Goal: Information Seeking & Learning: Learn about a topic

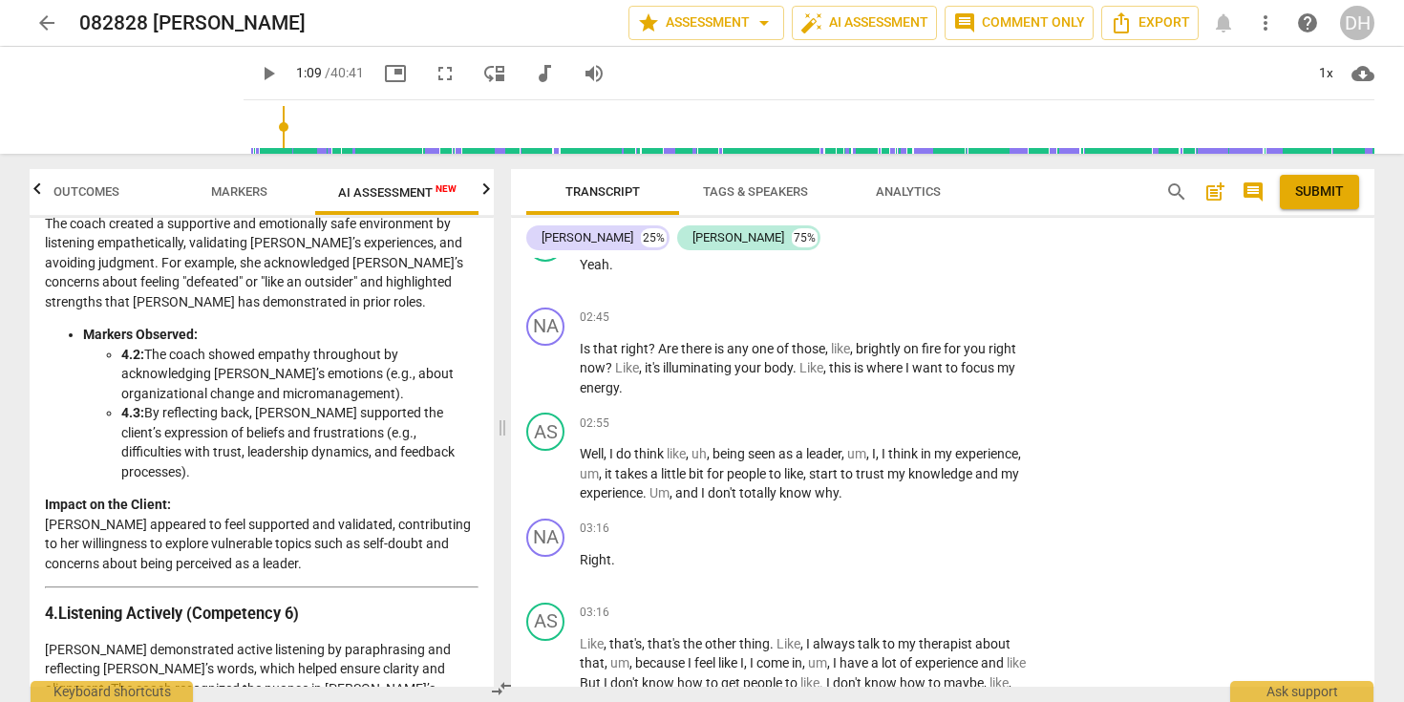
scroll to position [680, 0]
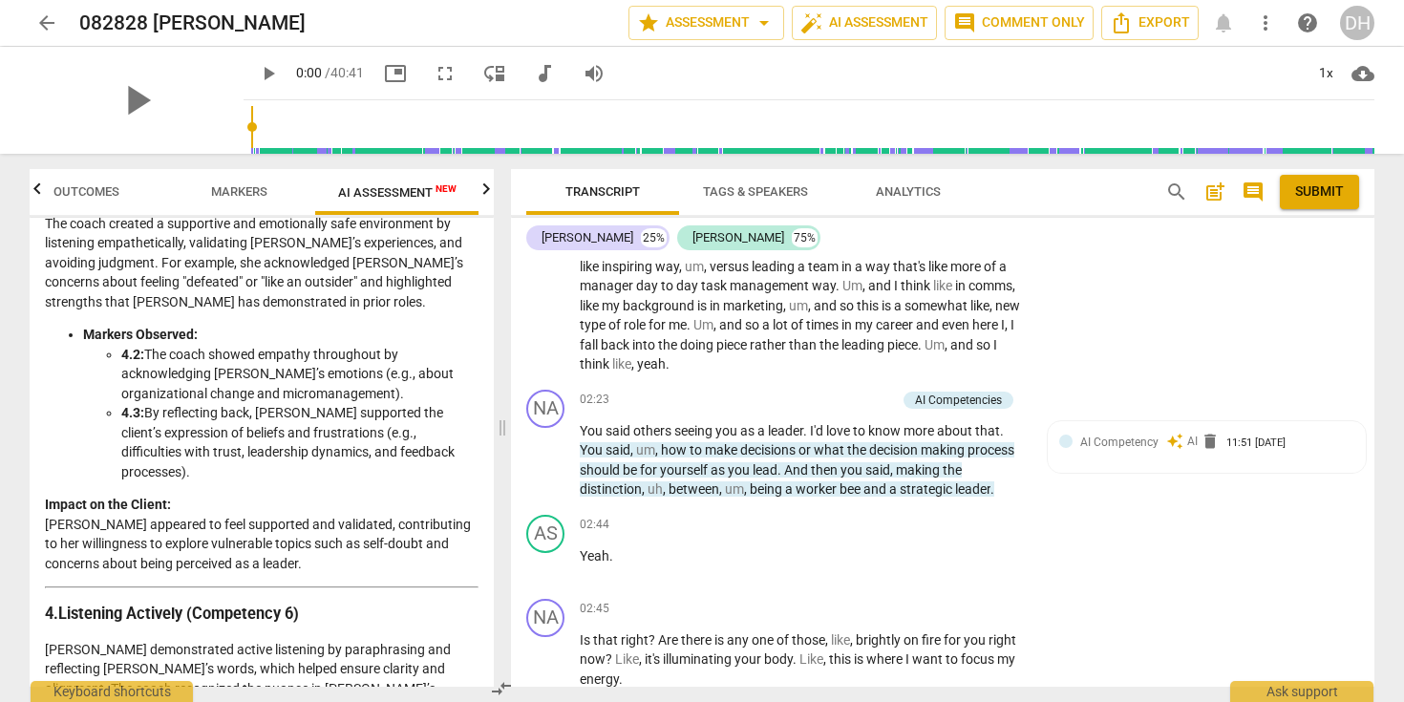
drag, startPoint x: 318, startPoint y: 124, endPoint x: 211, endPoint y: 116, distance: 107.3
click at [251, 116] on input "range" at bounding box center [812, 126] width 1123 height 61
click at [257, 71] on span "play_arrow" at bounding box center [268, 73] width 23 height 23
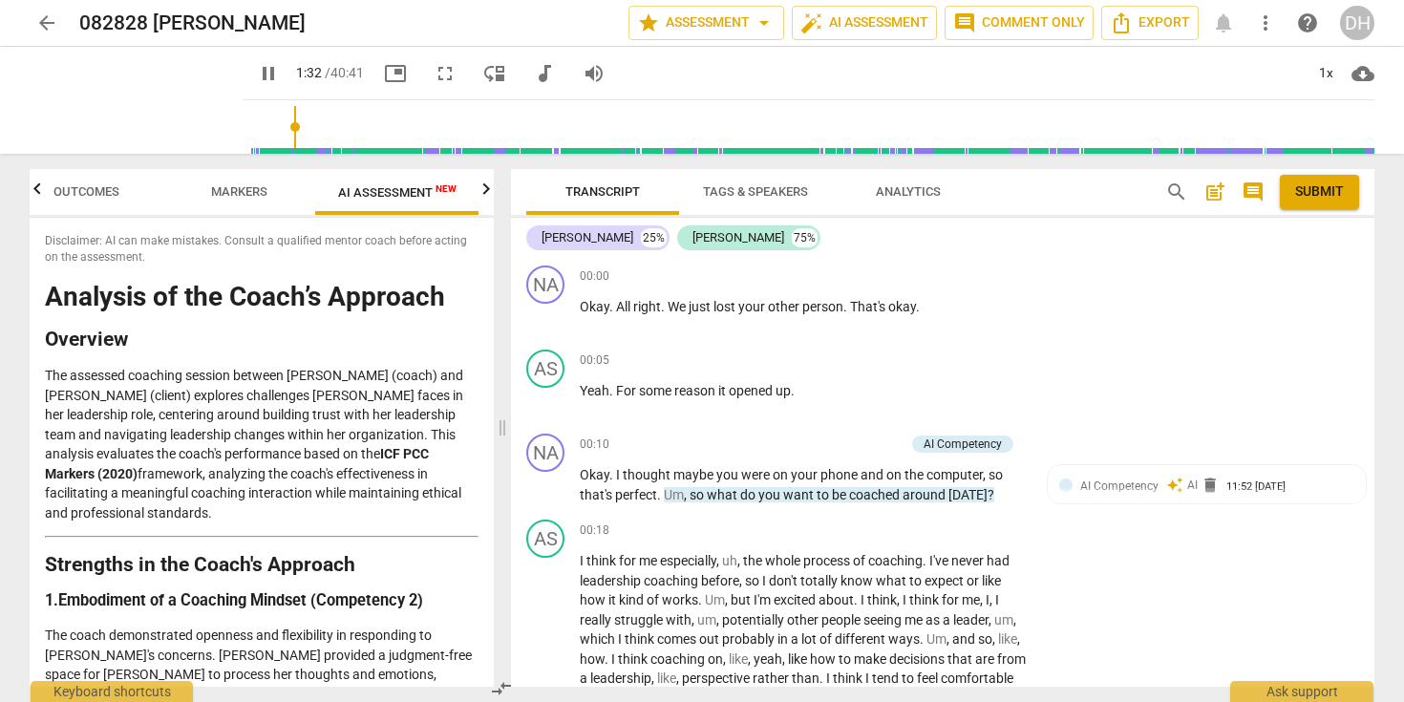
scroll to position [35, 0]
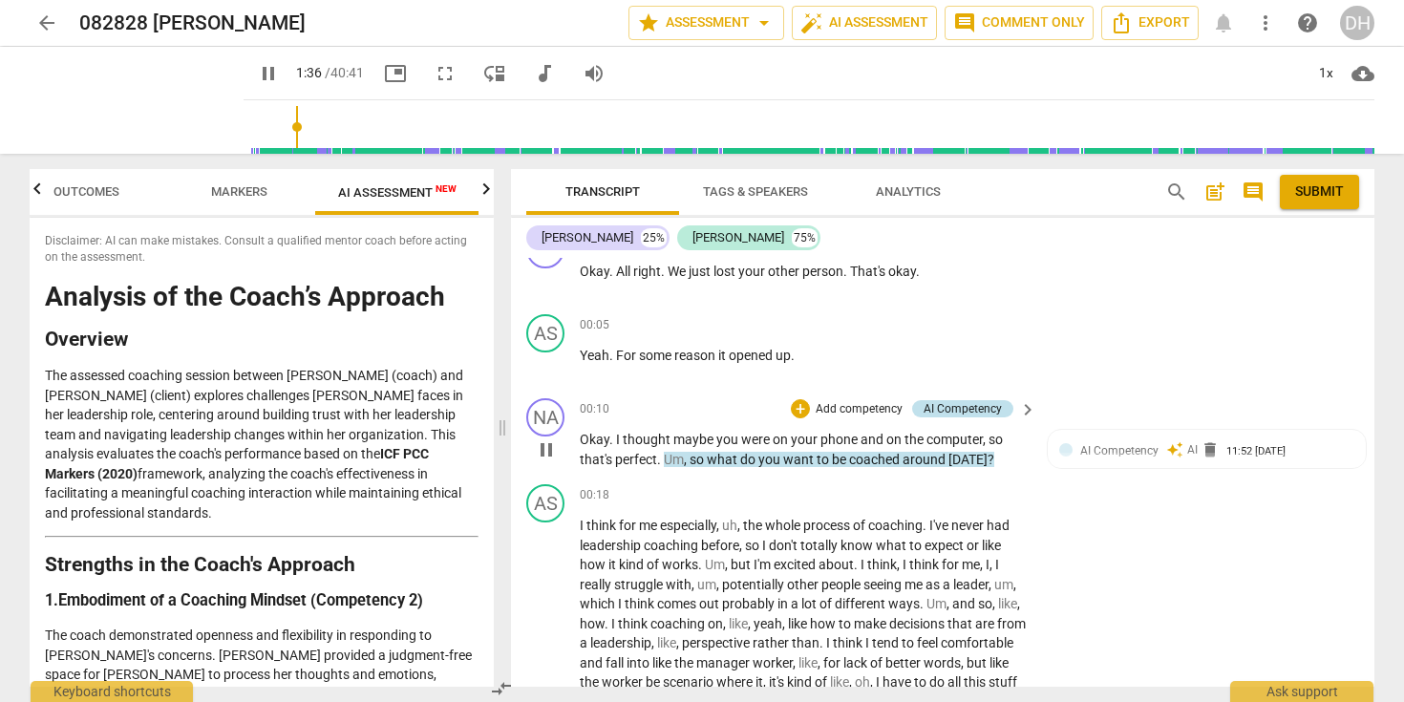
click at [957, 402] on div "AI Competency" at bounding box center [963, 408] width 78 height 17
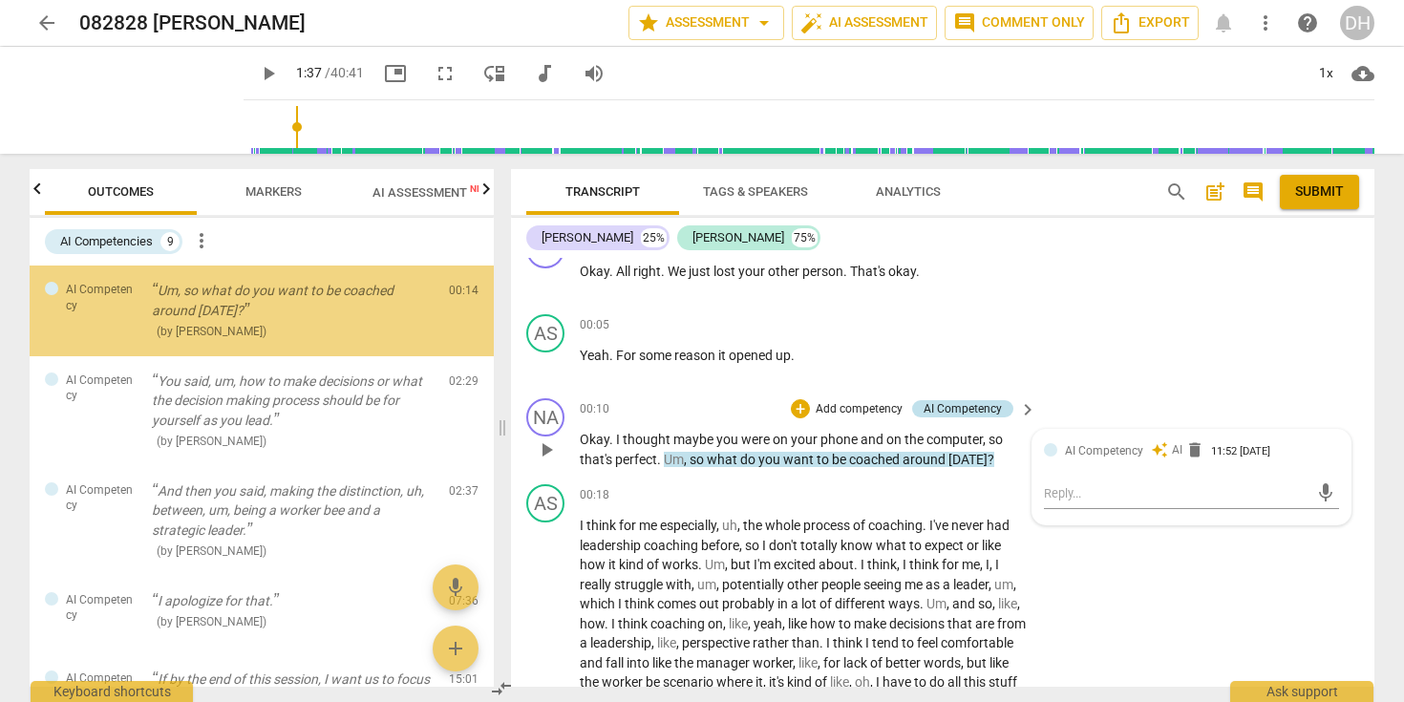
scroll to position [0, 0]
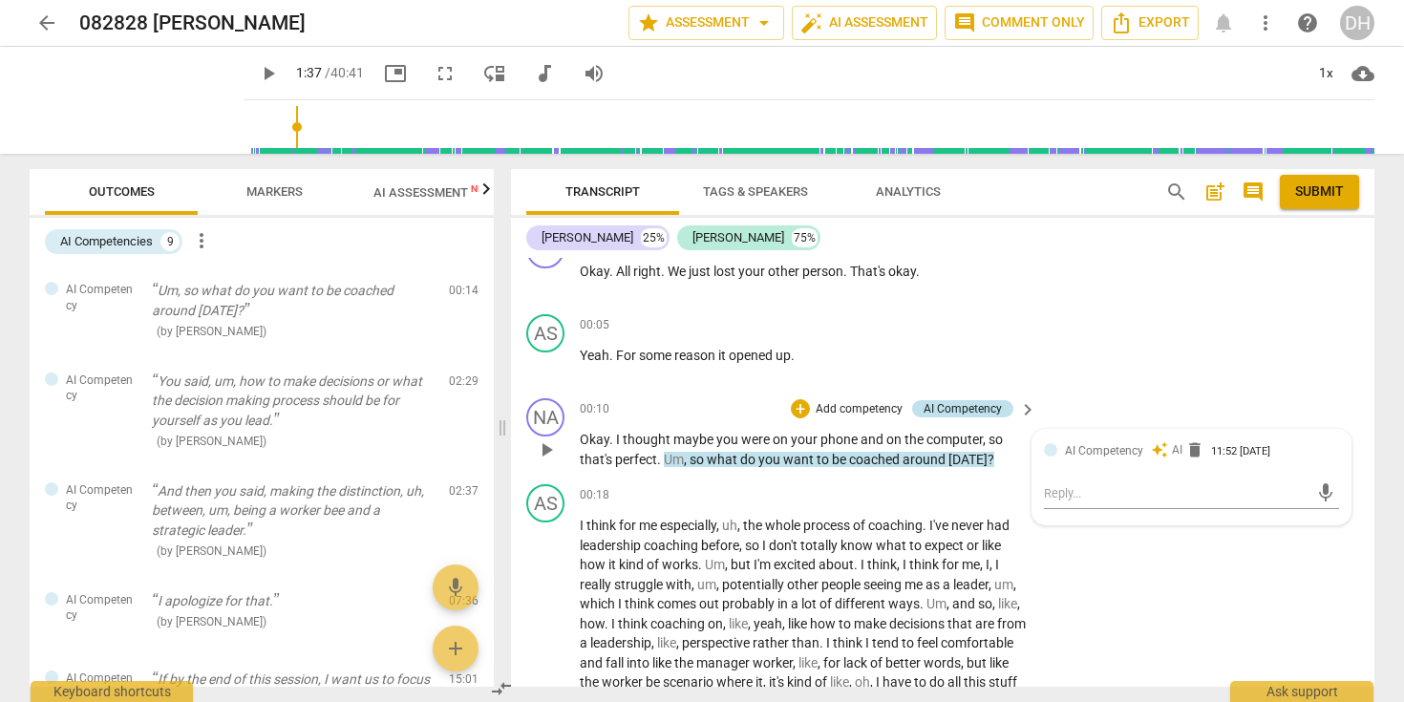
click at [957, 402] on div "AI Competency" at bounding box center [963, 408] width 78 height 17
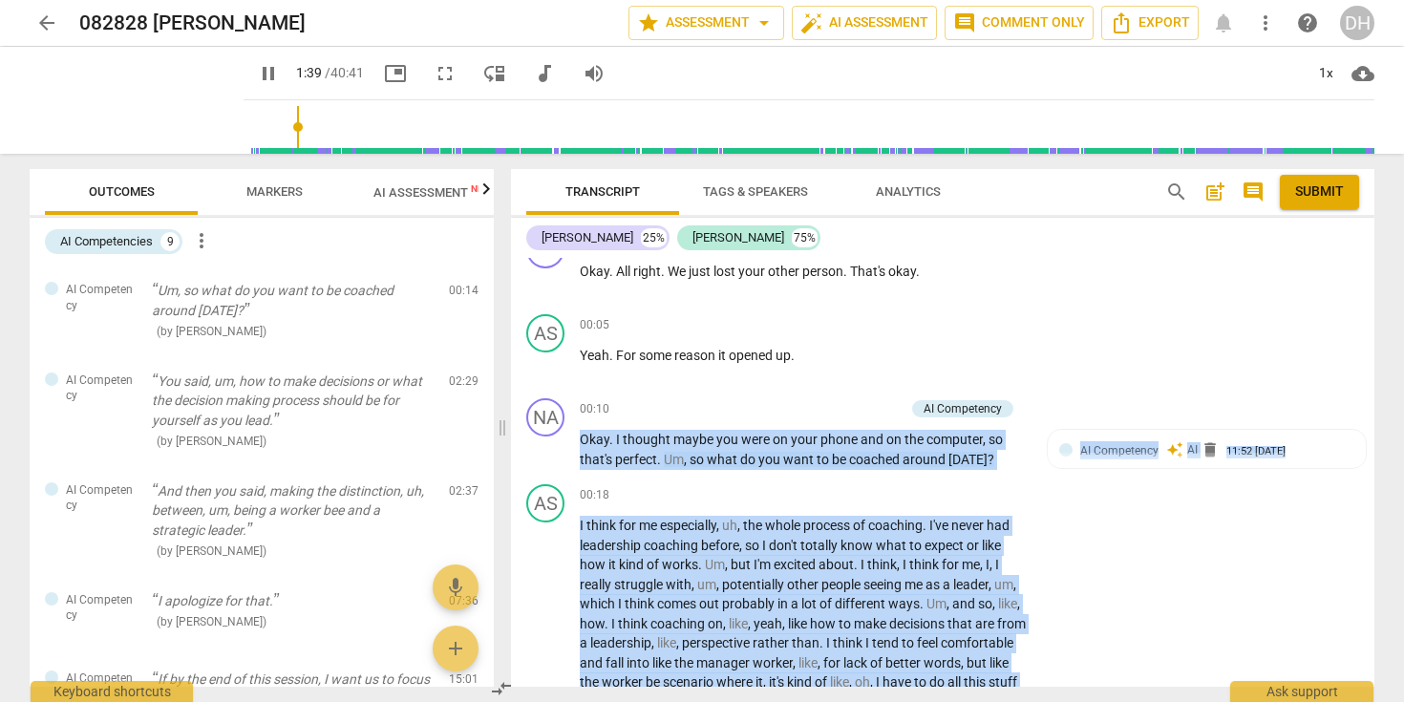
scroll to position [661, 0]
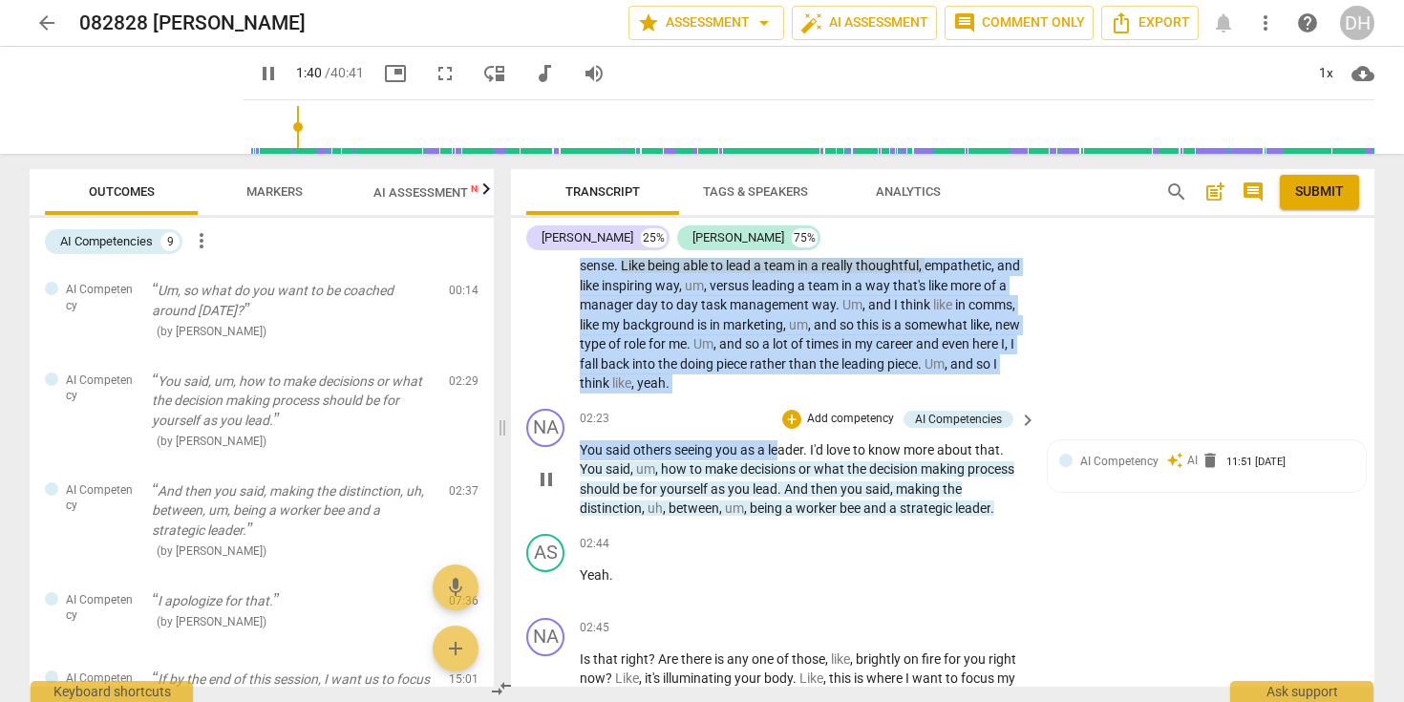
drag, startPoint x: 580, startPoint y: 442, endPoint x: 778, endPoint y: 448, distance: 197.8
click at [778, 449] on div "NA play_arrow pause 00:00 + Add competency keyboard_arrow_right Okay . All righ…" at bounding box center [943, 472] width 864 height 429
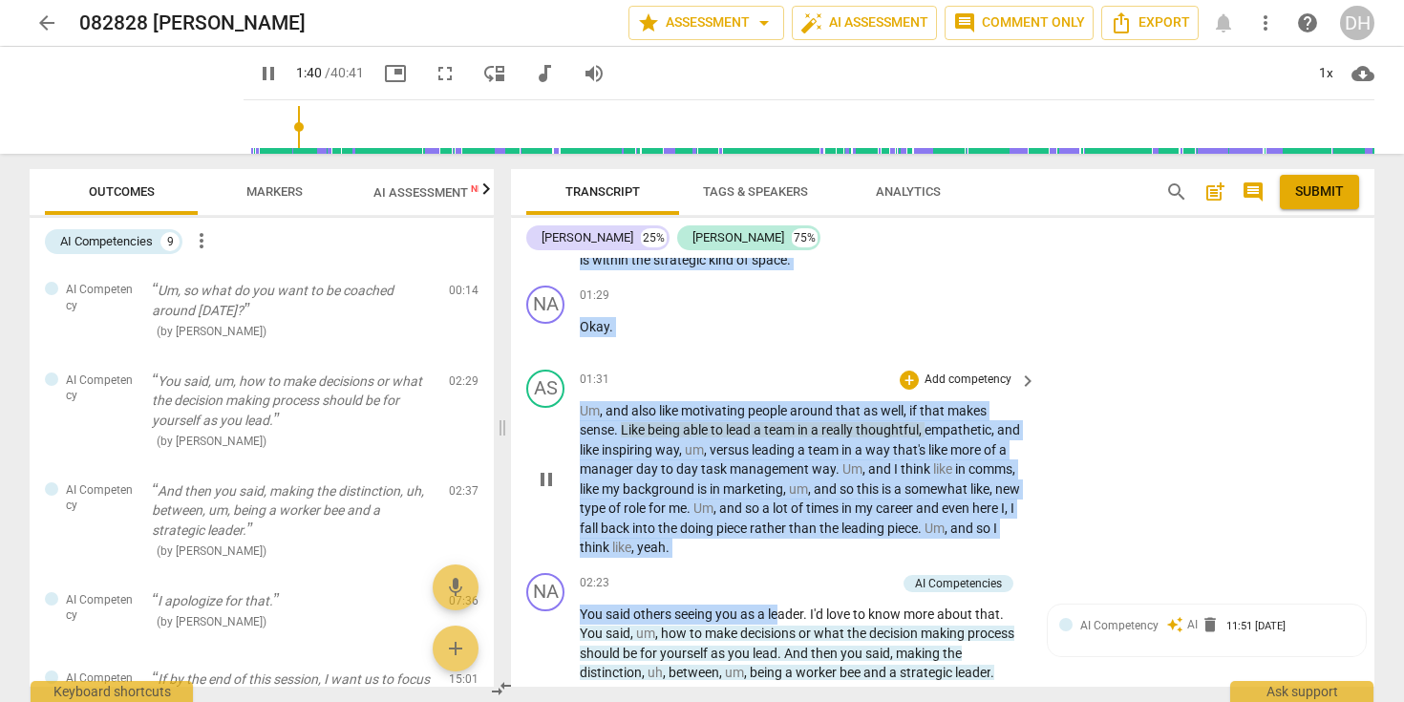
scroll to position [0, 0]
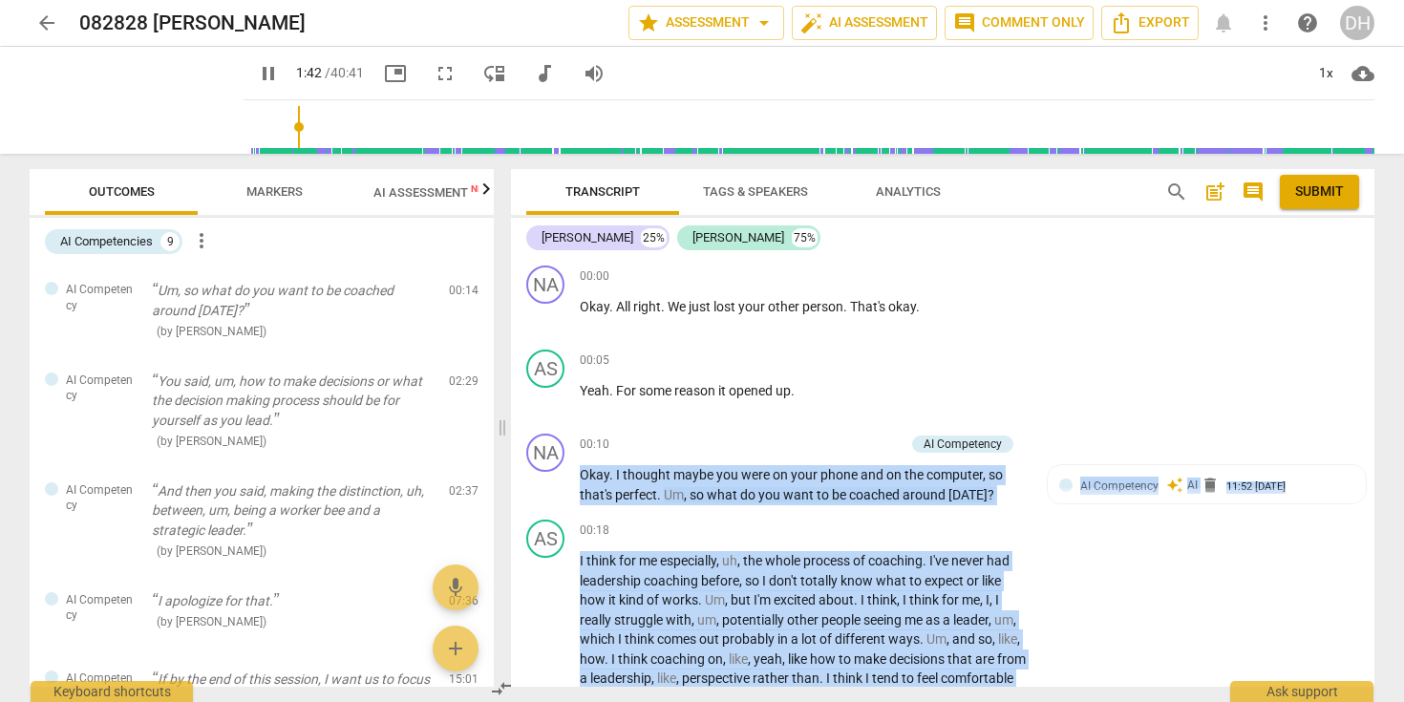
click at [1054, 189] on div "Transcript Tags & Speakers Analytics" at bounding box center [830, 192] width 609 height 46
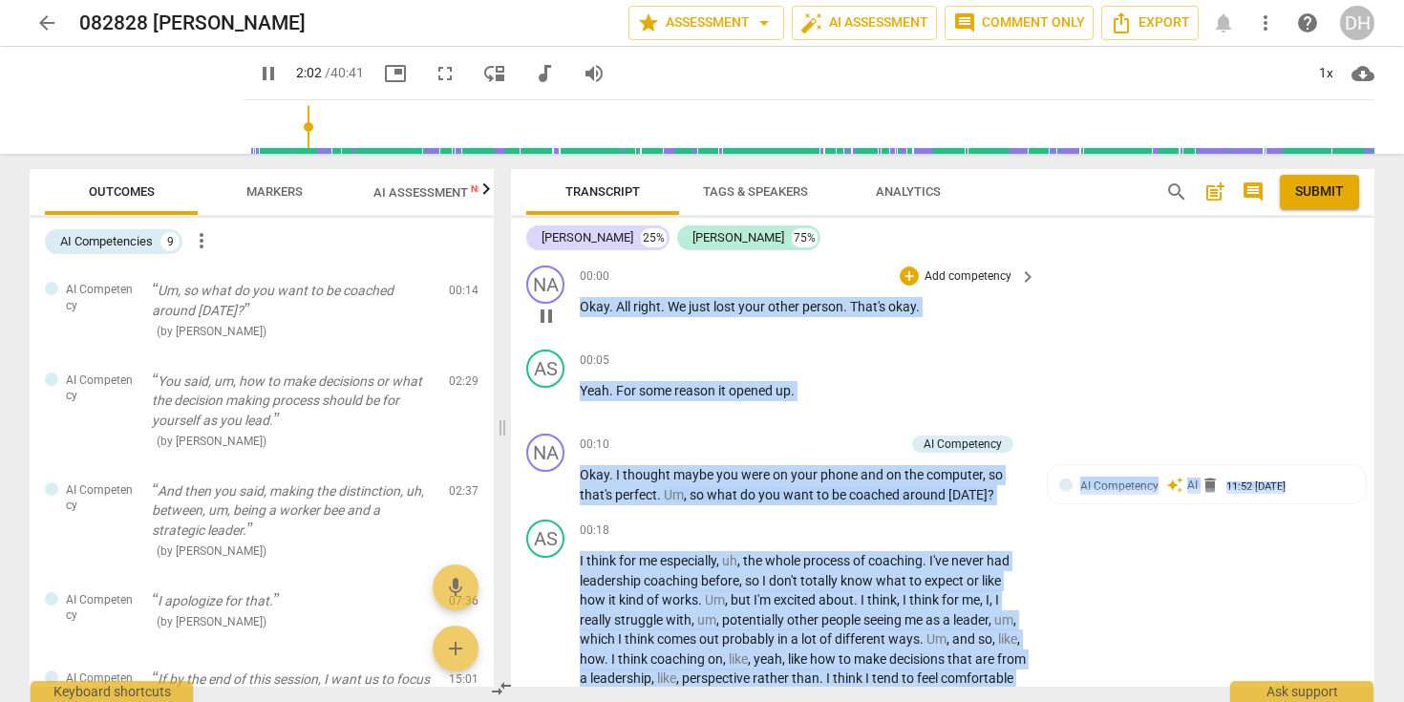
drag, startPoint x: 764, startPoint y: 578, endPoint x: 610, endPoint y: 270, distance: 343.9
click at [610, 270] on div "NA play_arrow pause 00:00 + Add competency keyboard_arrow_right Okay . All righ…" at bounding box center [943, 472] width 864 height 429
copy div "Okay . All right . We just lost your other person . That's okay . AS play_arrow…"
click at [436, 192] on span "AI Assessment New" at bounding box center [433, 192] width 118 height 14
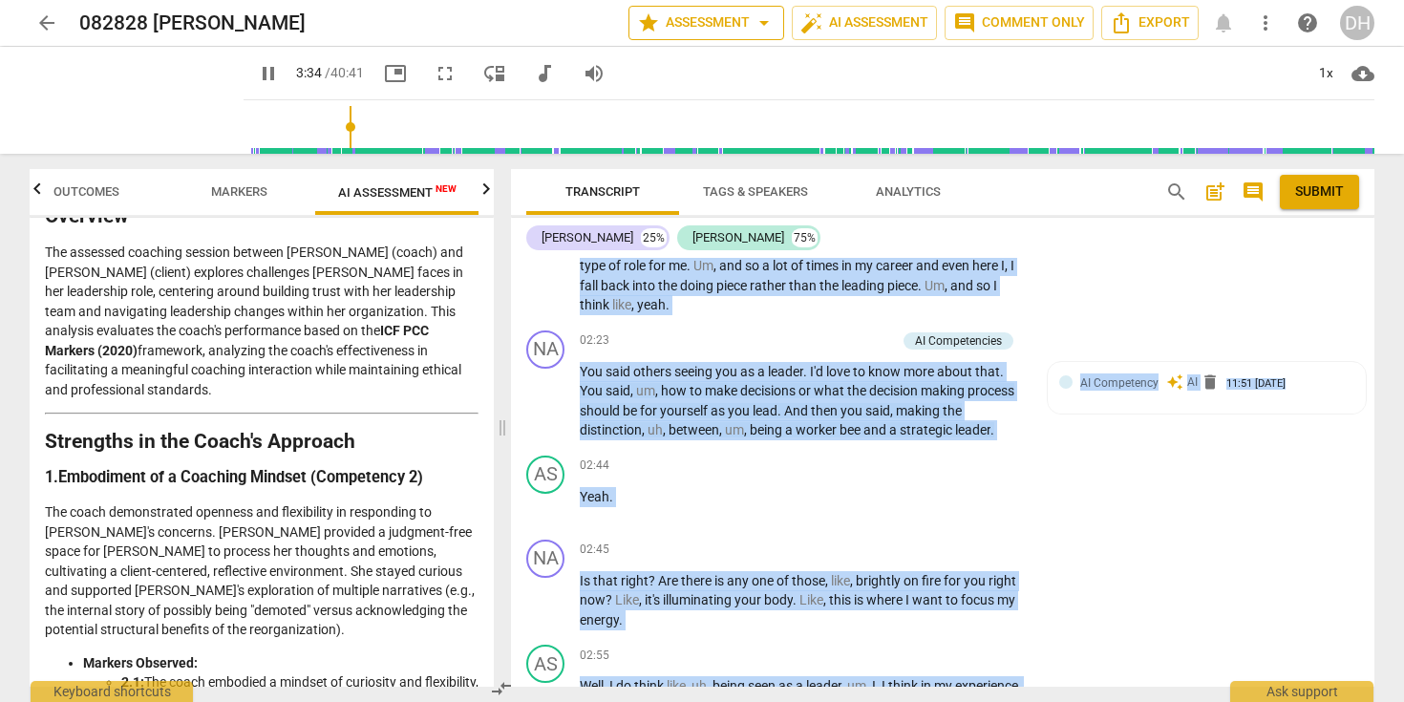
scroll to position [1179, 0]
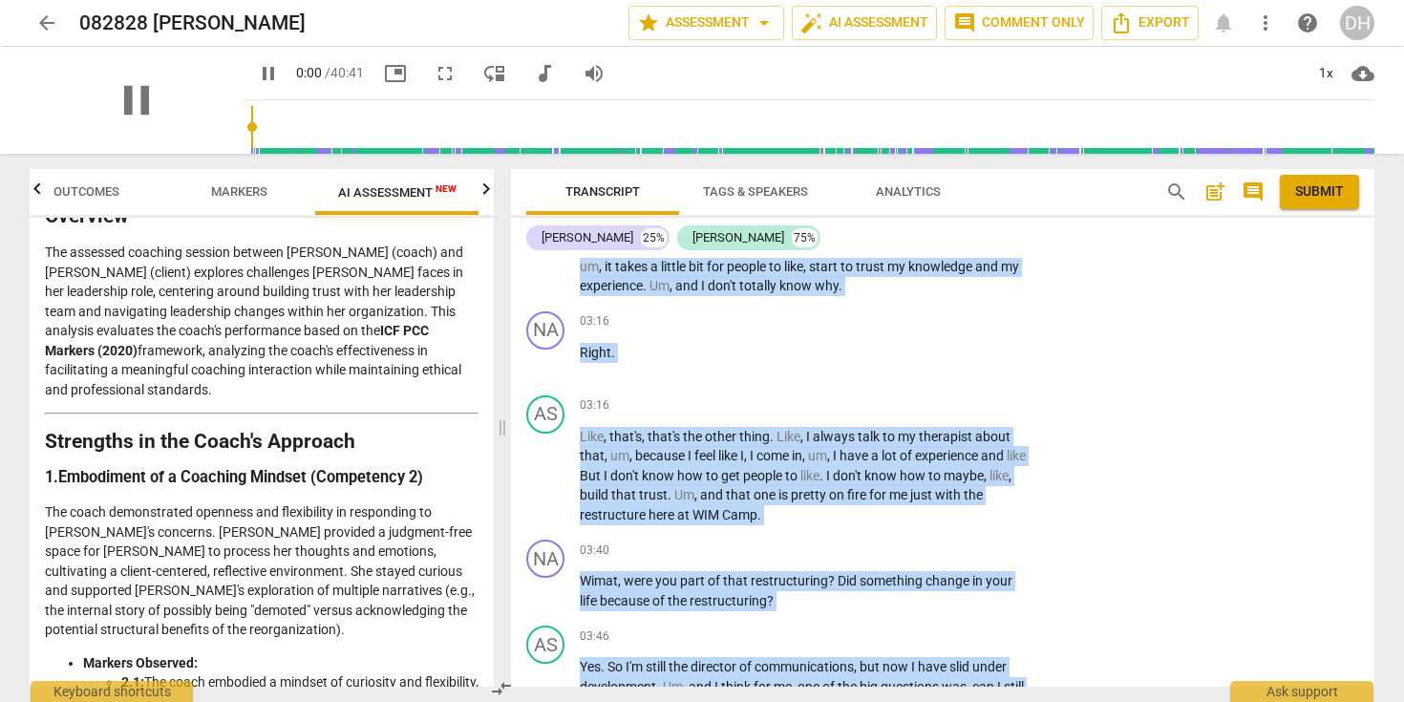
drag, startPoint x: 331, startPoint y: 125, endPoint x: 222, endPoint y: 122, distance: 109.9
click at [251, 122] on input "range" at bounding box center [812, 126] width 1123 height 61
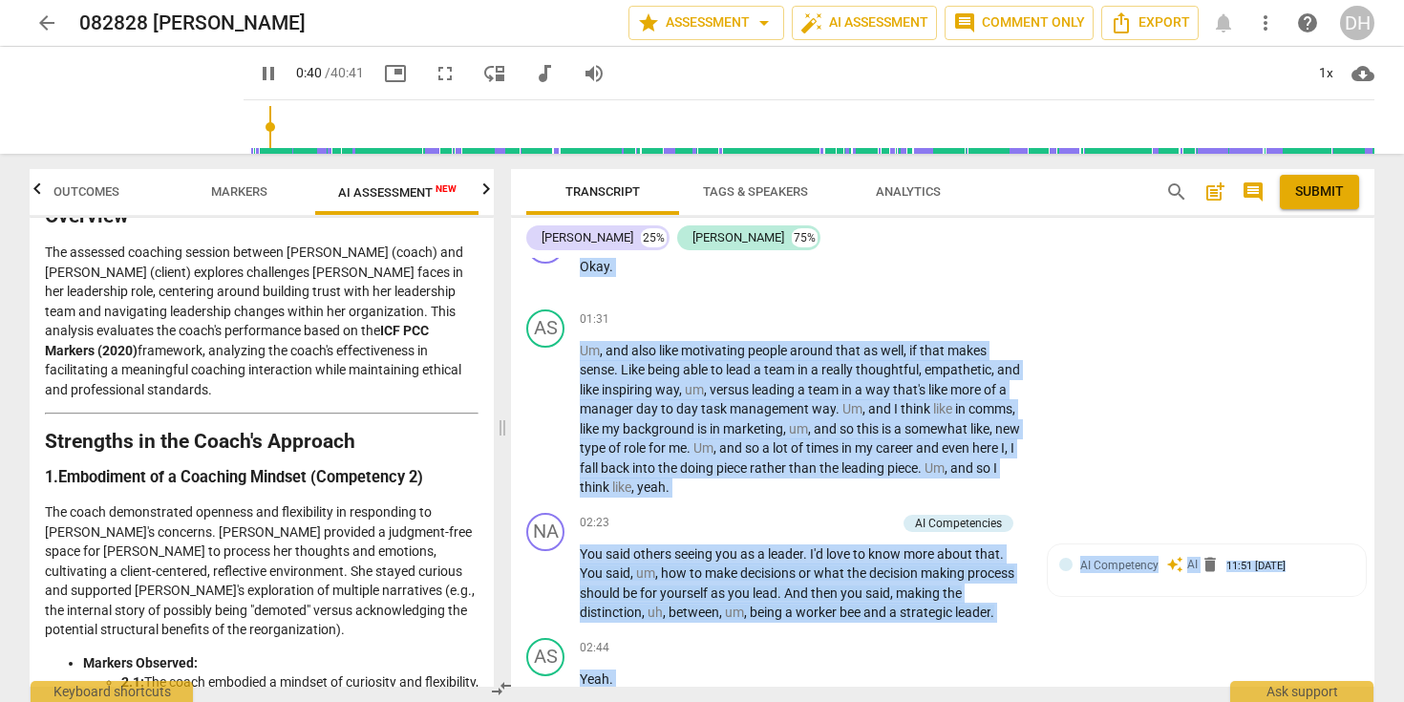
drag, startPoint x: 274, startPoint y: 124, endPoint x: 246, endPoint y: 124, distance: 27.7
click at [251, 124] on input "range" at bounding box center [812, 126] width 1123 height 61
click at [866, 285] on div "01:29 + Add competency keyboard_arrow_right Okay ." at bounding box center [809, 259] width 459 height 69
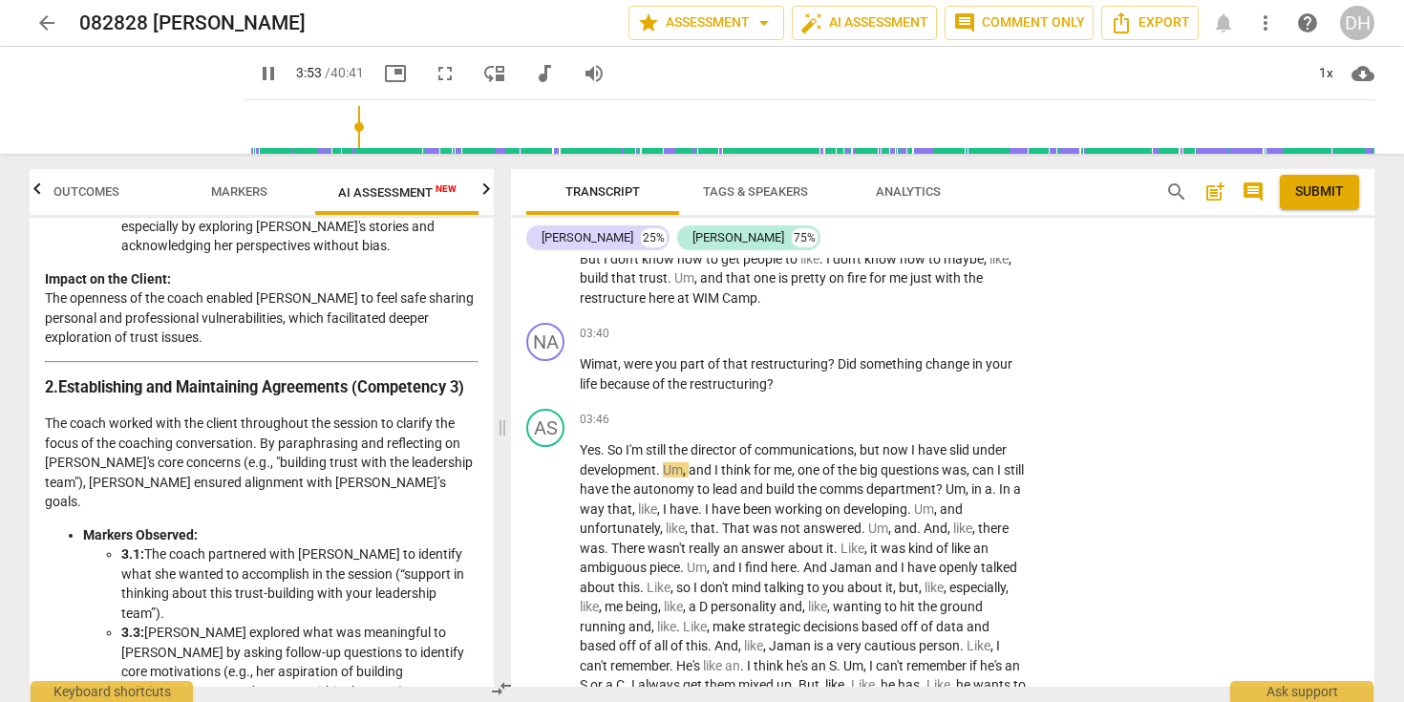
scroll to position [1397, 0]
click at [257, 72] on span "pause" at bounding box center [268, 73] width 23 height 23
click at [257, 72] on span "play_arrow" at bounding box center [268, 73] width 23 height 23
drag, startPoint x: 338, startPoint y: 126, endPoint x: 364, endPoint y: 129, distance: 26.0
type input "289"
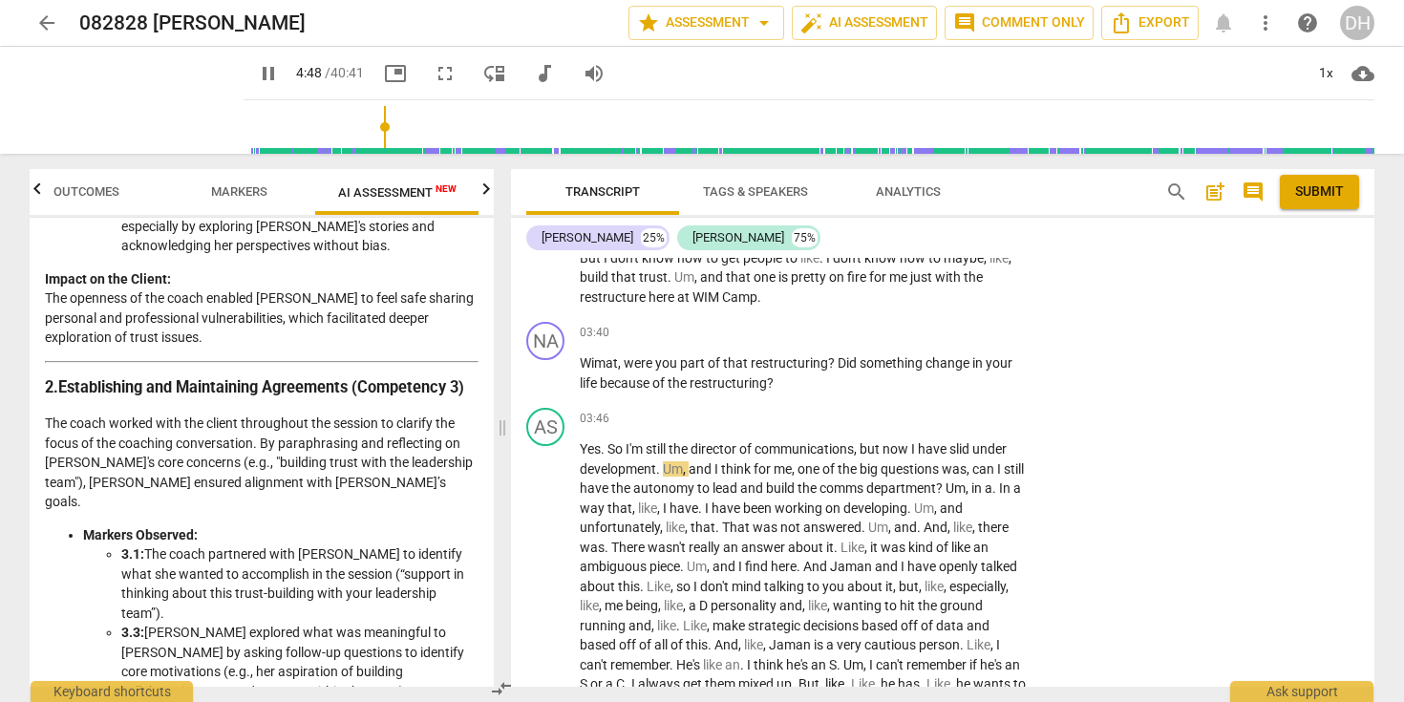
click at [364, 129] on input "range" at bounding box center [812, 126] width 1123 height 61
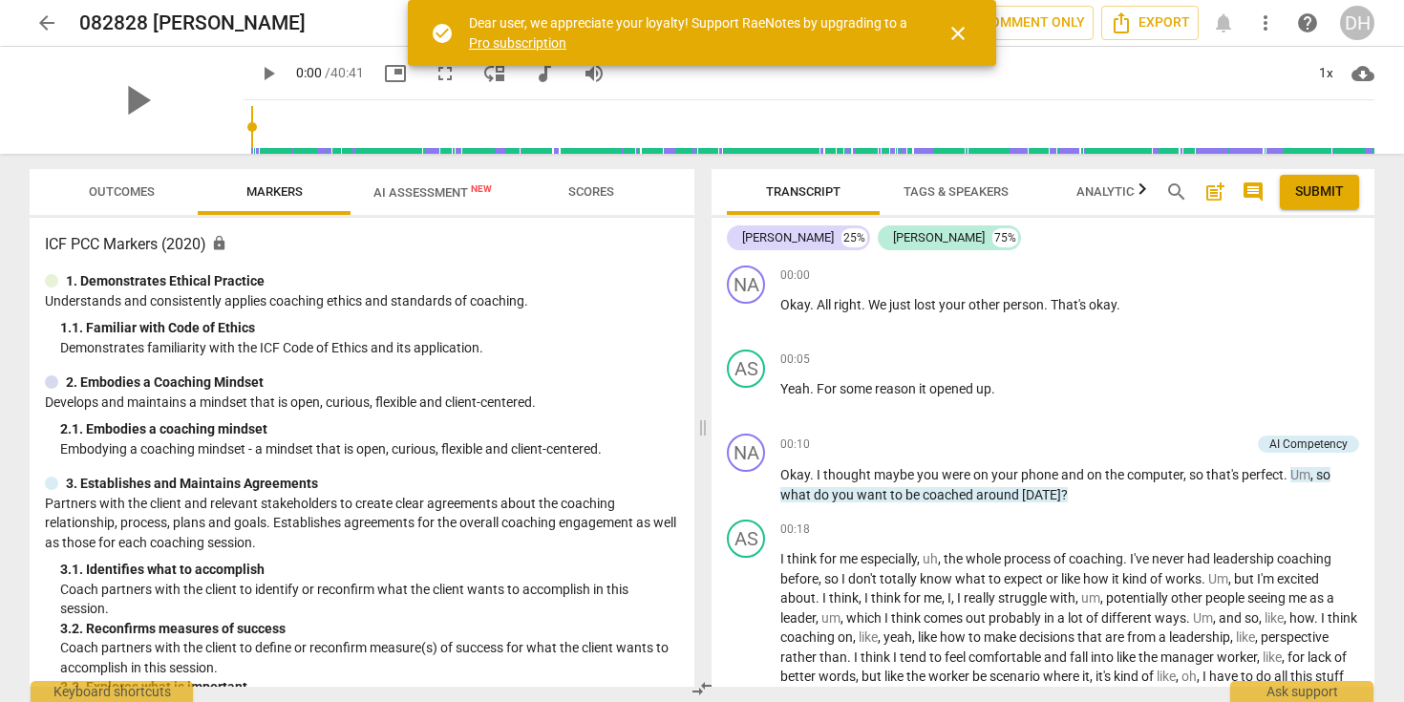
click at [962, 41] on span "close" at bounding box center [958, 33] width 23 height 23
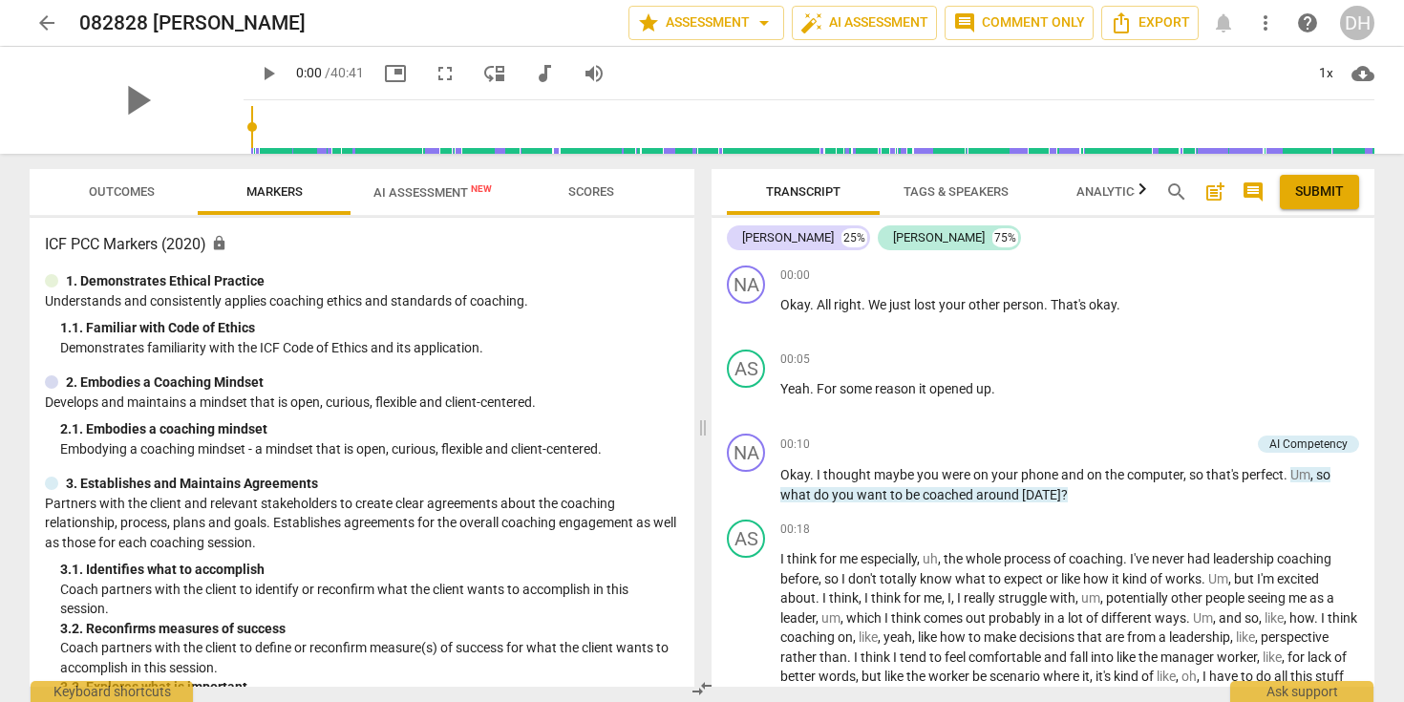
click at [257, 78] on span "play_arrow" at bounding box center [268, 73] width 23 height 23
click at [324, 120] on input "range" at bounding box center [812, 126] width 1123 height 61
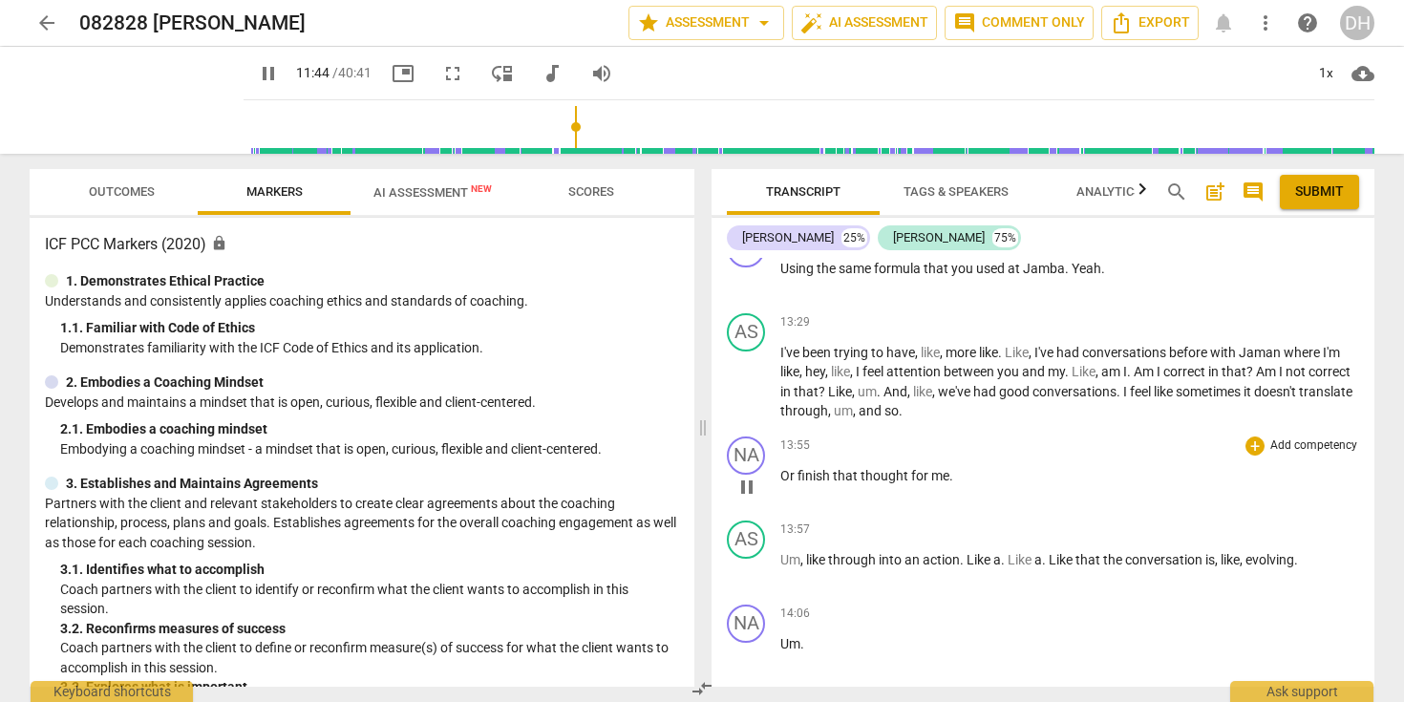
scroll to position [3520, 0]
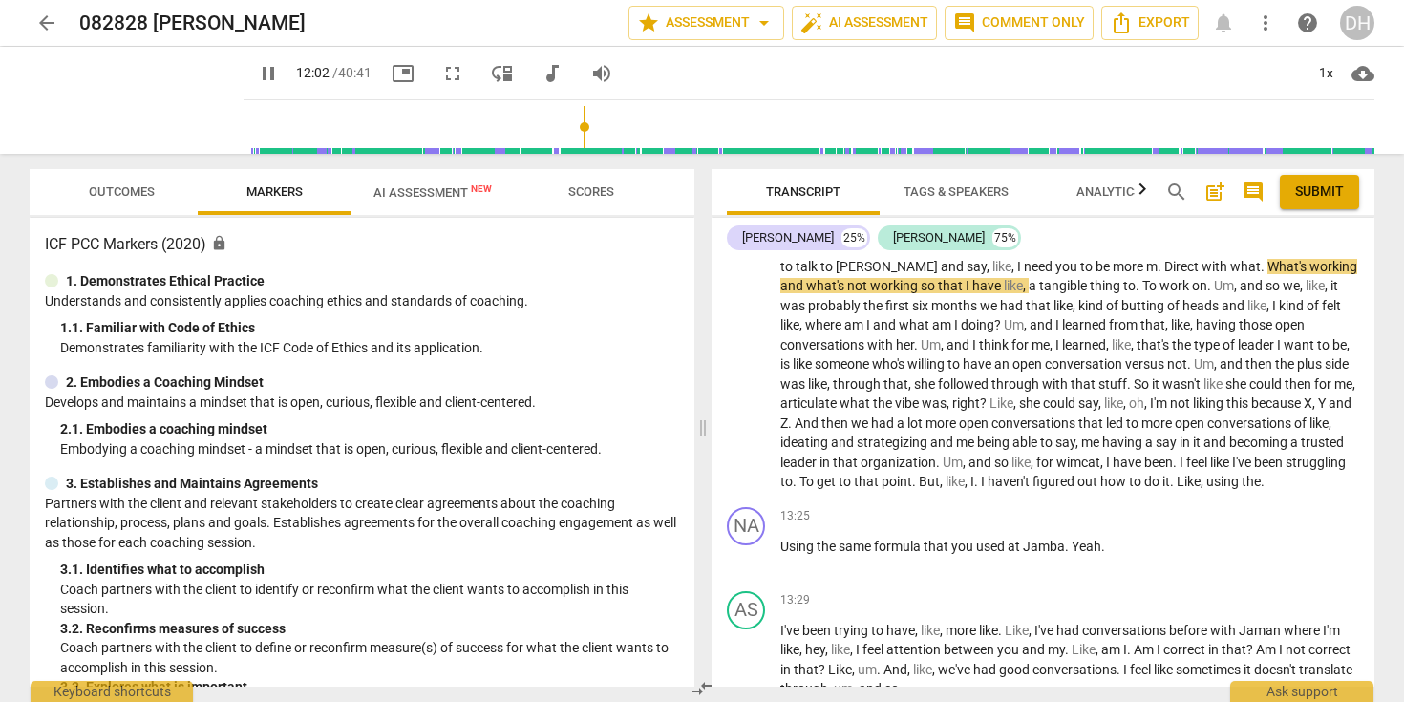
click at [419, 196] on span "AI Assessment New" at bounding box center [433, 192] width 118 height 14
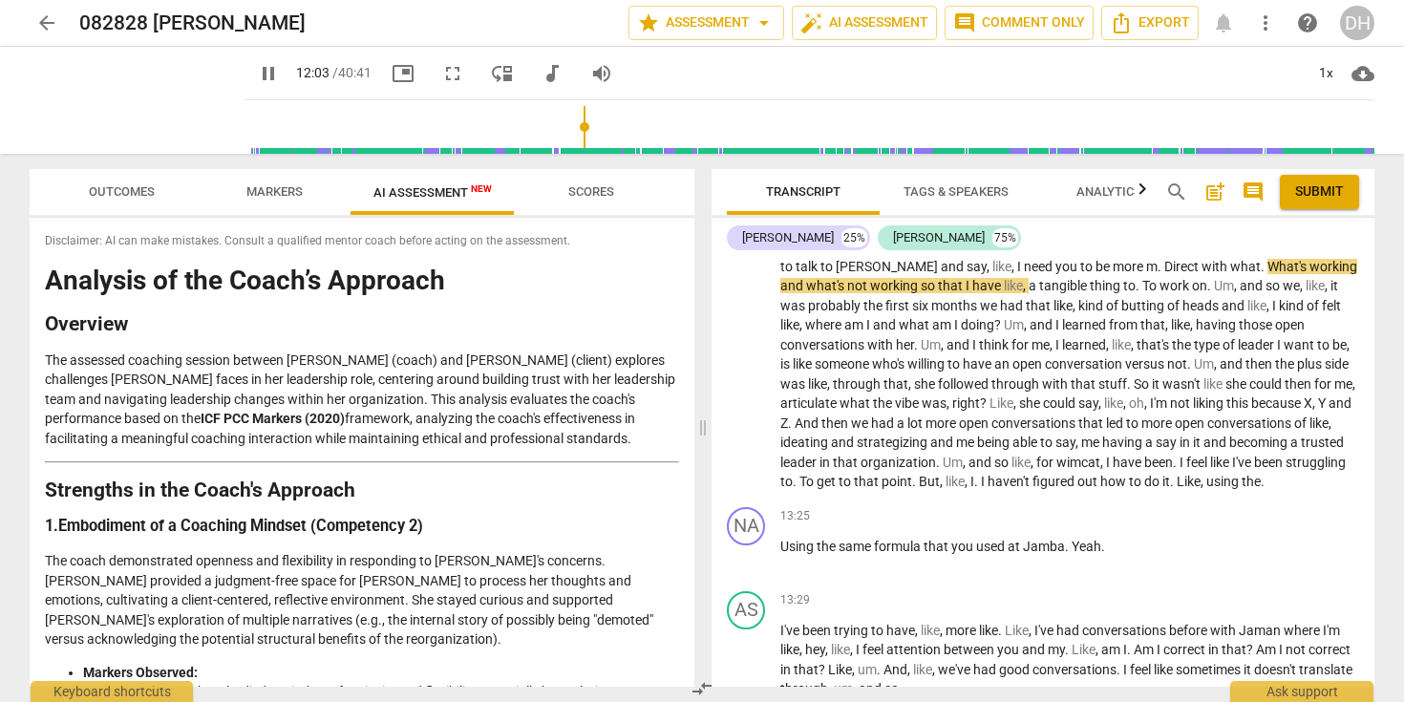
click at [118, 200] on span "Outcomes" at bounding box center [122, 193] width 112 height 26
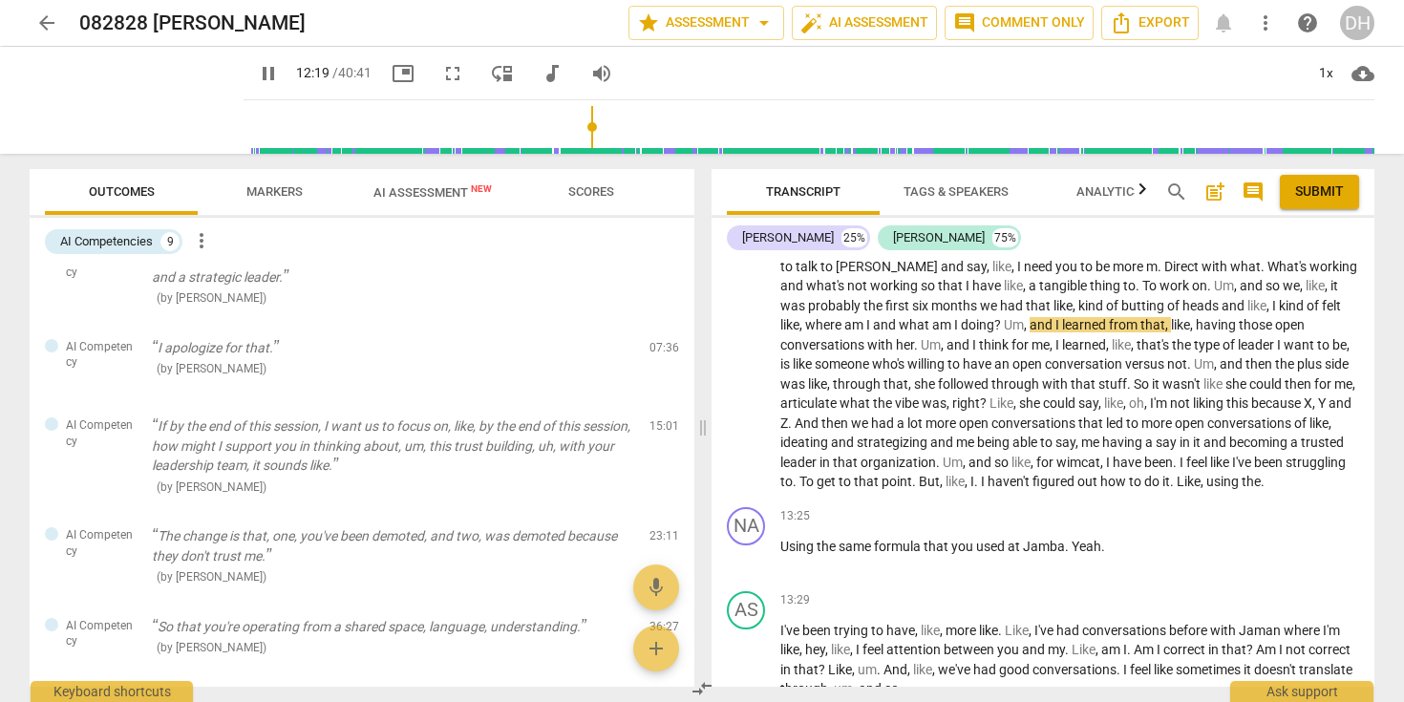
scroll to position [0, 0]
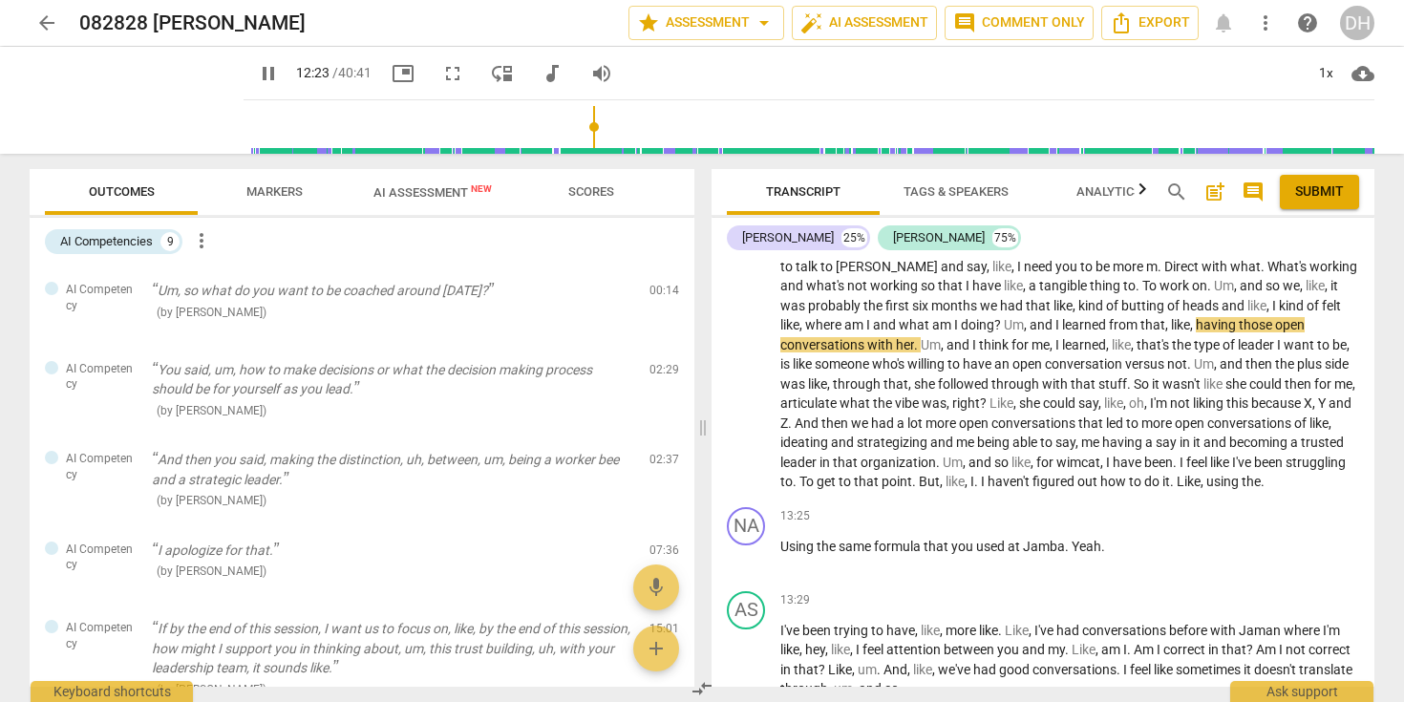
click at [587, 195] on span "Scores" at bounding box center [591, 191] width 46 height 14
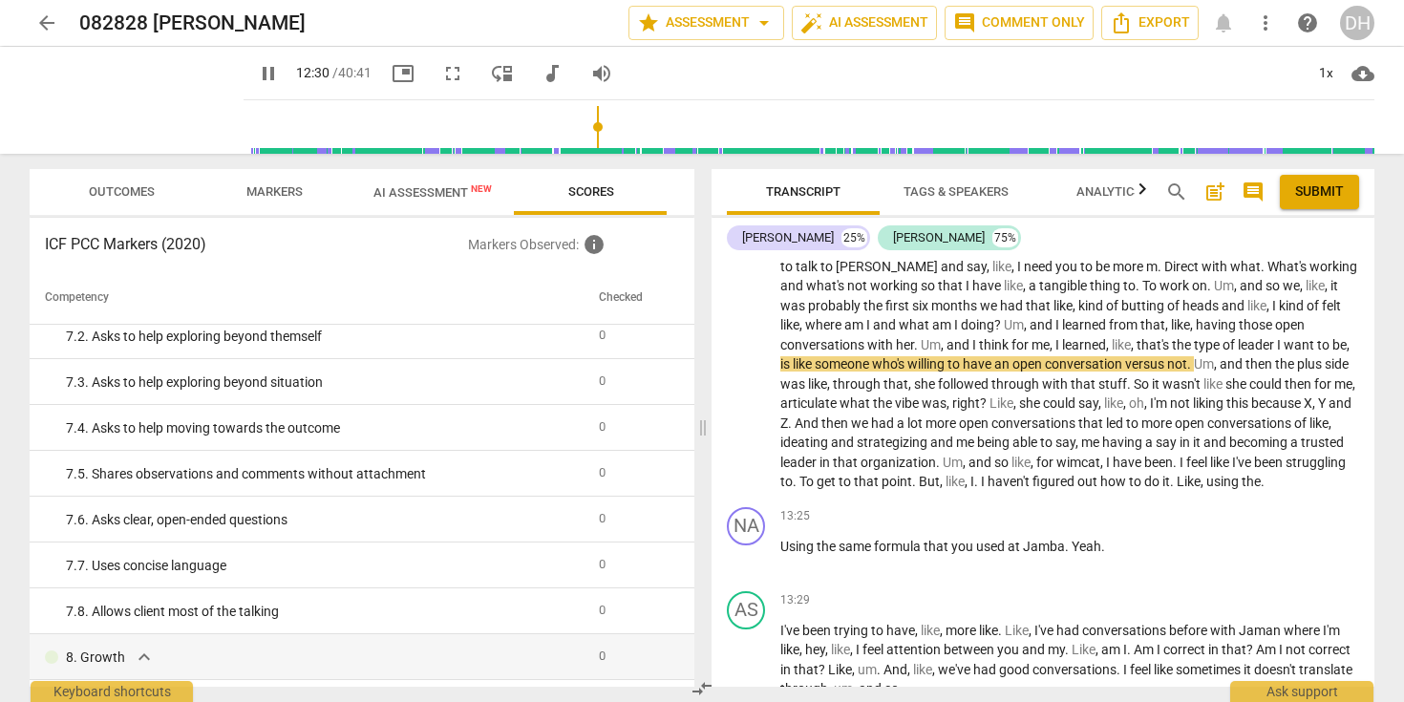
scroll to position [1383, 0]
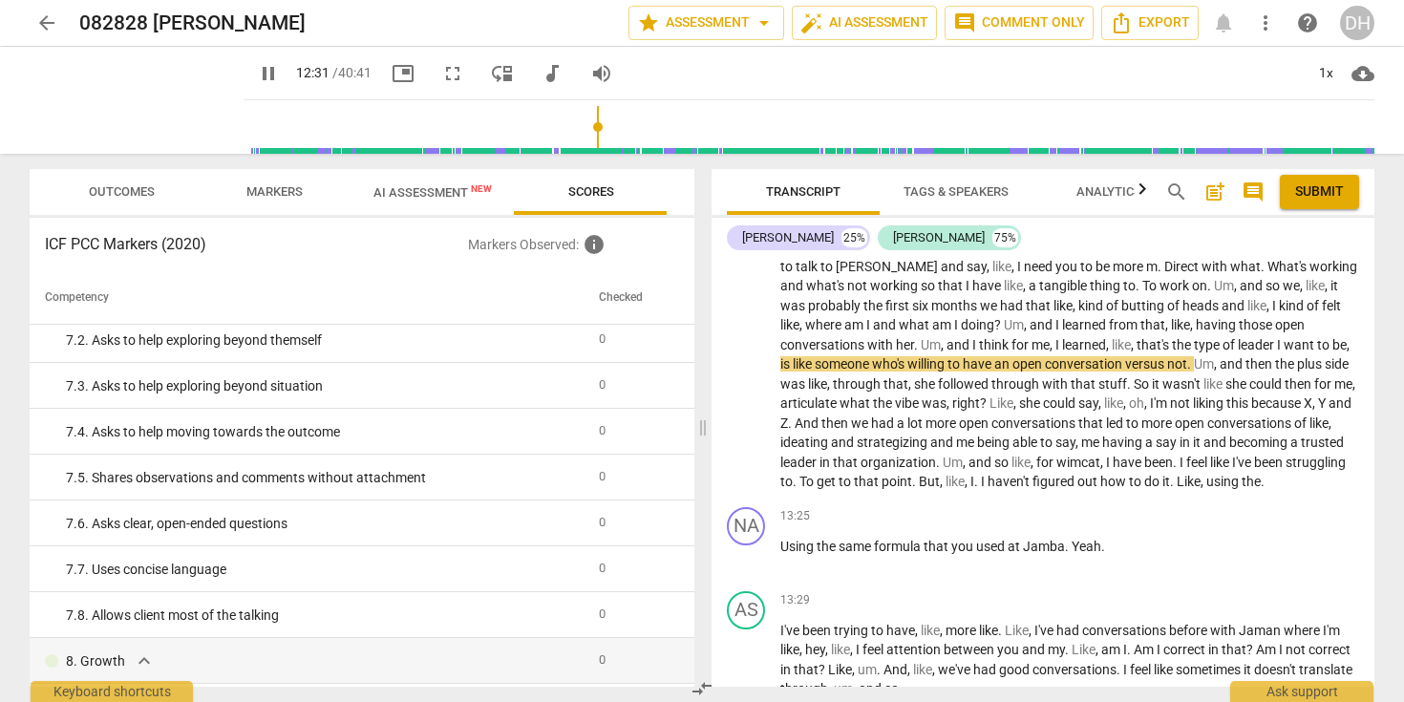
click at [434, 199] on span "AI Assessment New" at bounding box center [433, 192] width 118 height 14
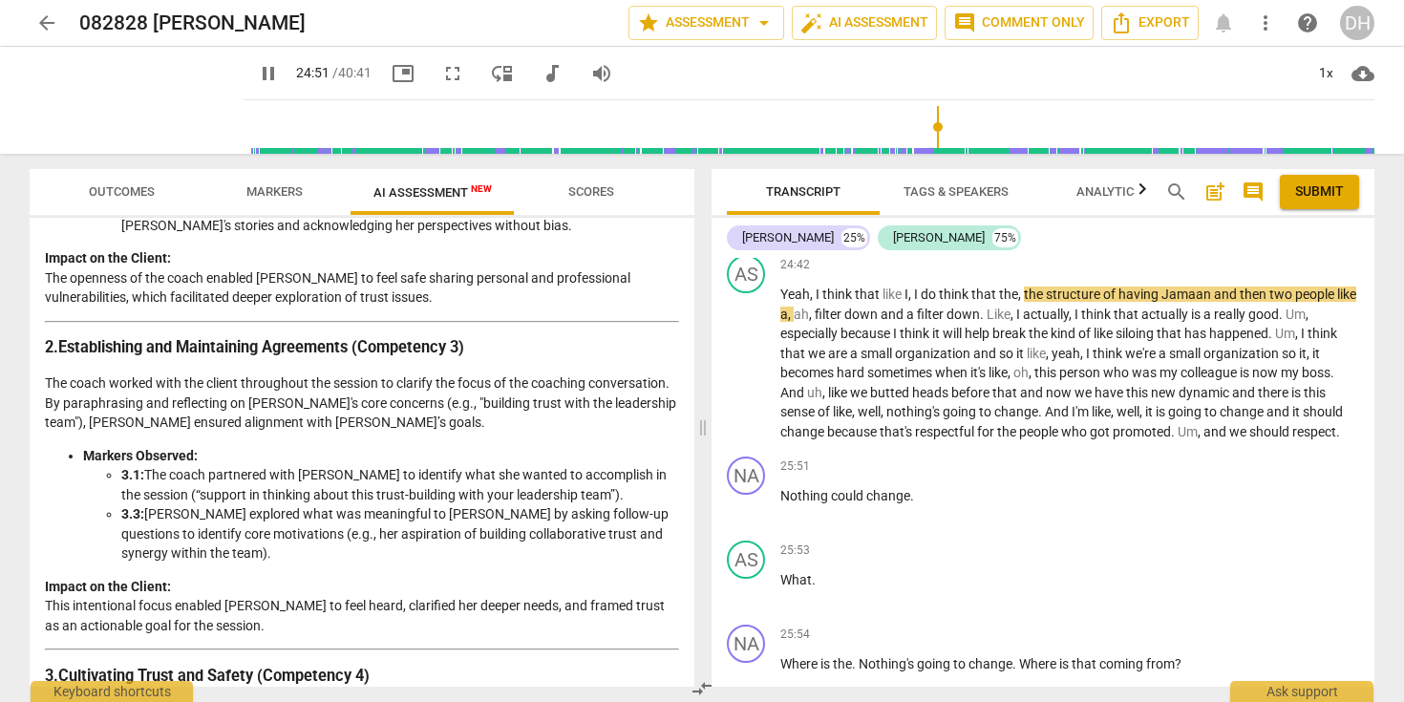
scroll to position [7814, 0]
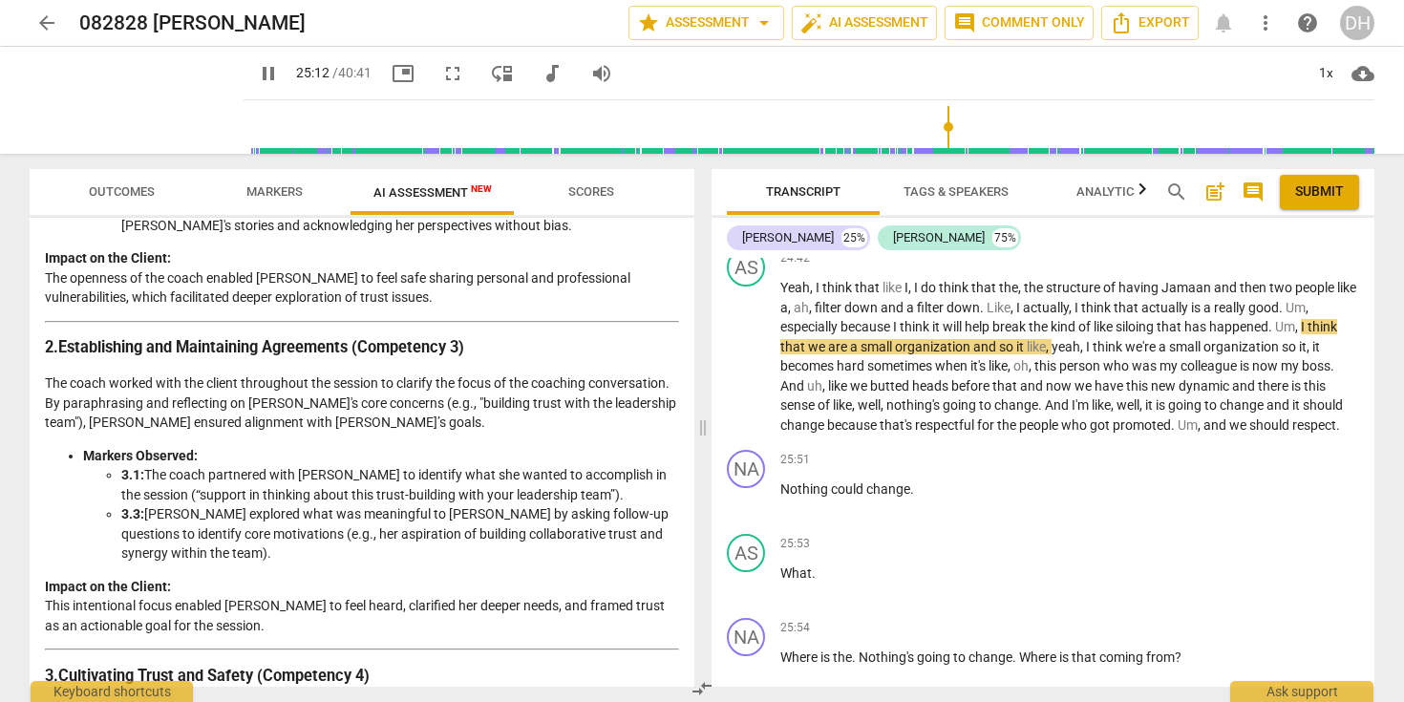
click at [257, 65] on span "pause" at bounding box center [268, 73] width 23 height 23
click at [257, 80] on span "play_arrow" at bounding box center [268, 73] width 23 height 23
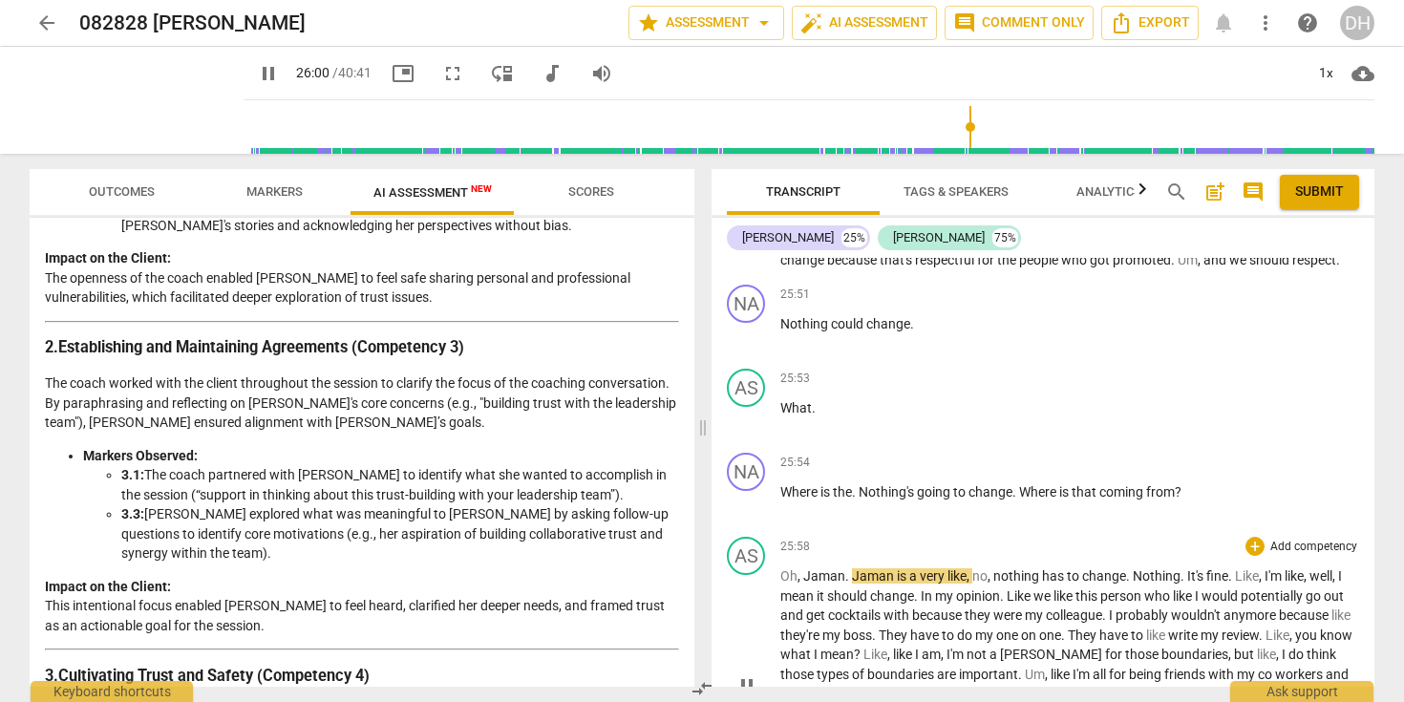
scroll to position [7974, 0]
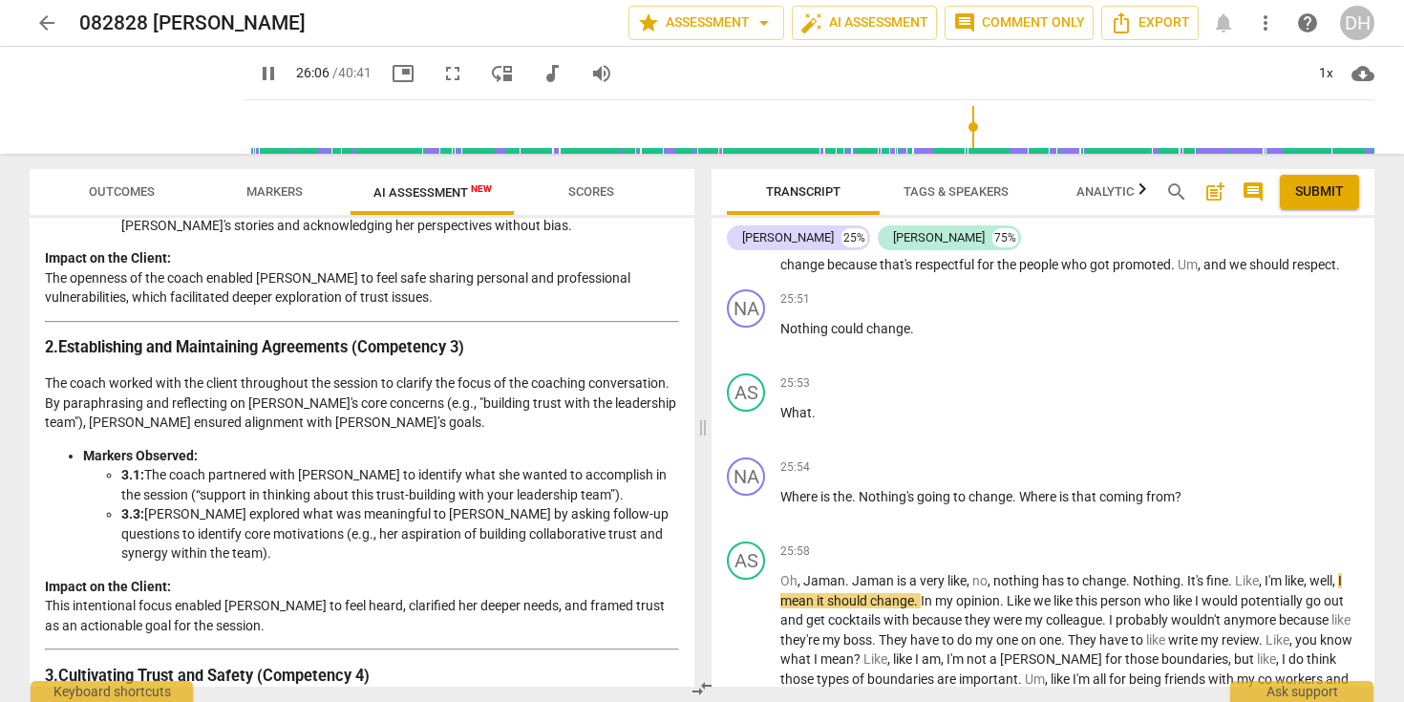
click at [1293, 272] on span "respect" at bounding box center [1315, 264] width 44 height 15
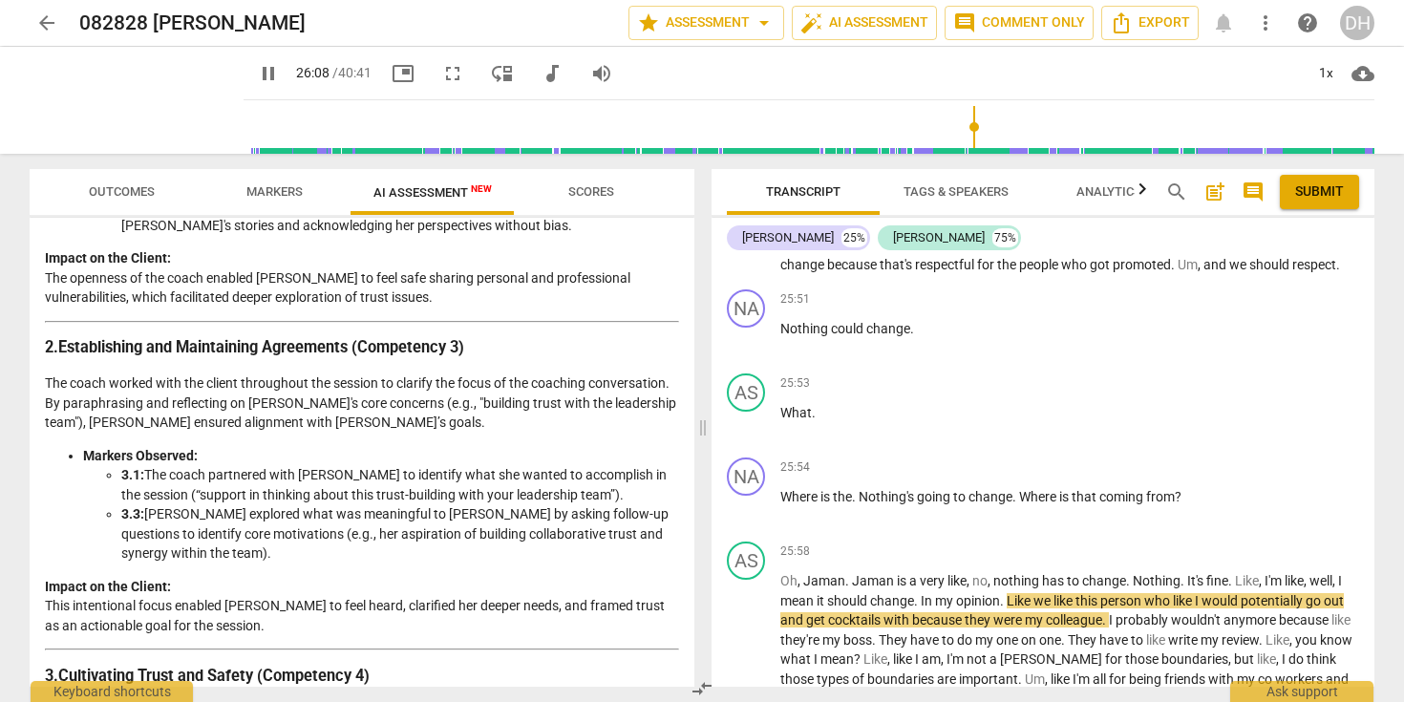
click at [1293, 272] on span "respect" at bounding box center [1315, 264] width 44 height 15
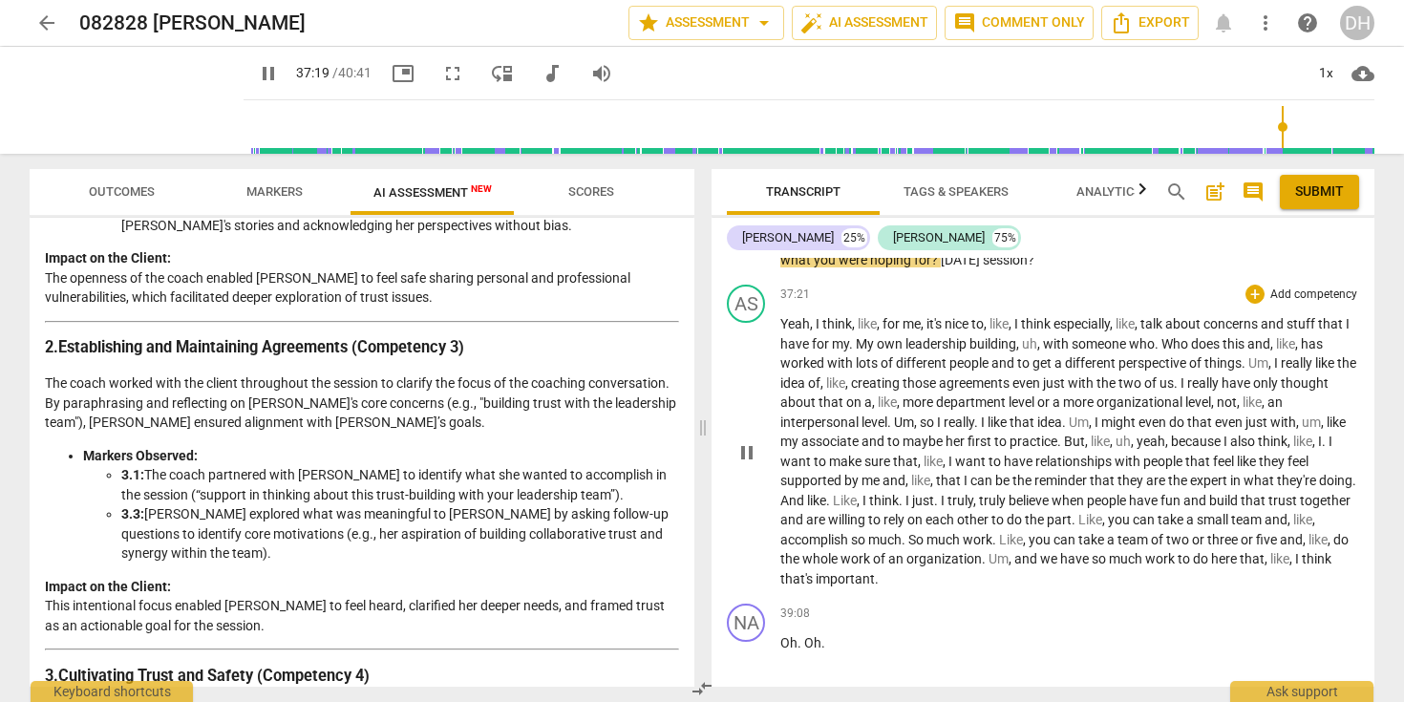
scroll to position [11092, 0]
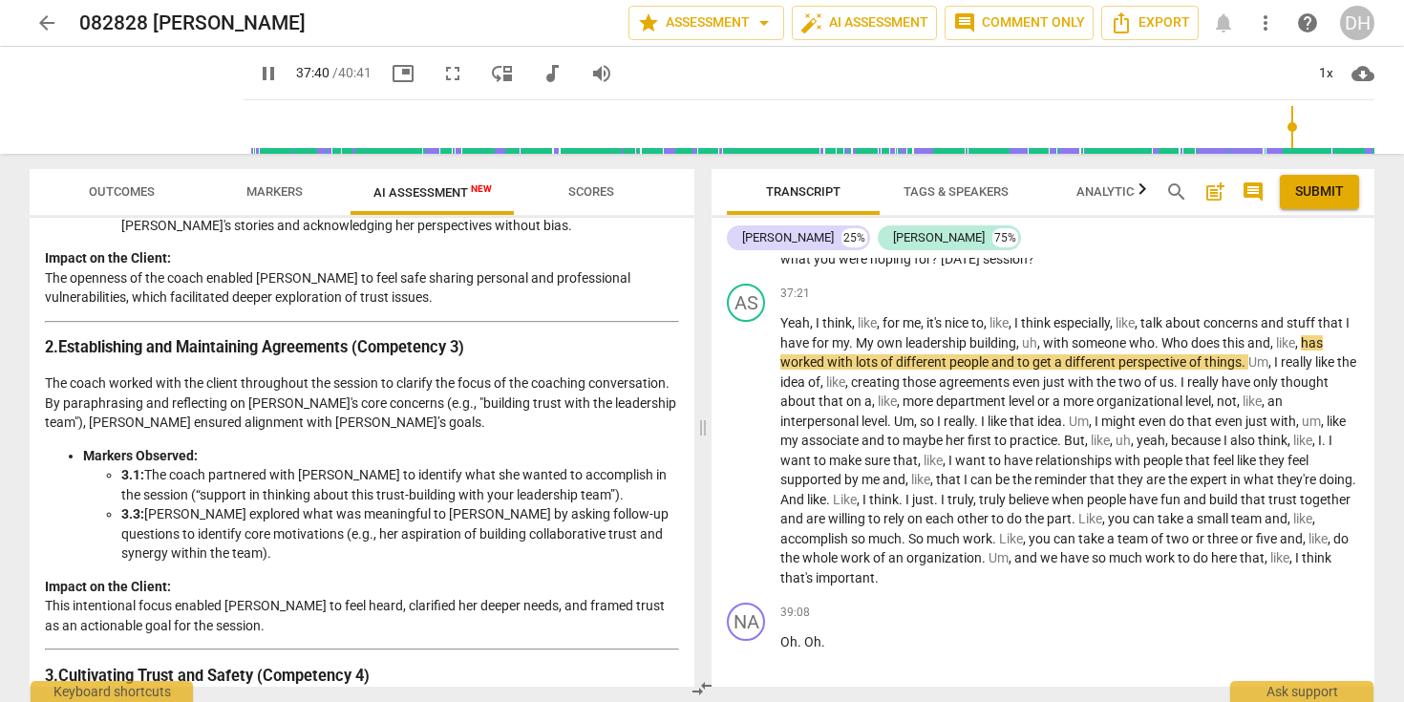
click at [1111, 202] on span "Analytics" at bounding box center [1109, 193] width 111 height 26
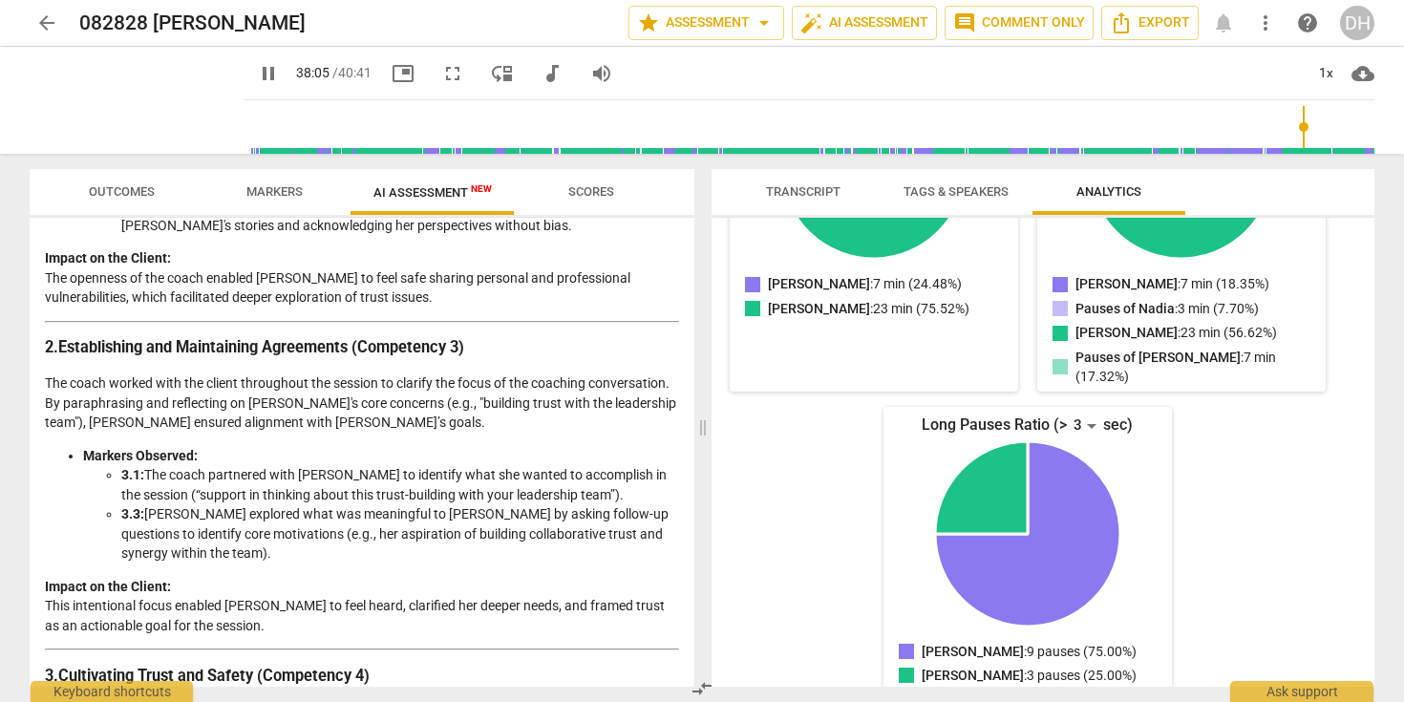
scroll to position [0, 0]
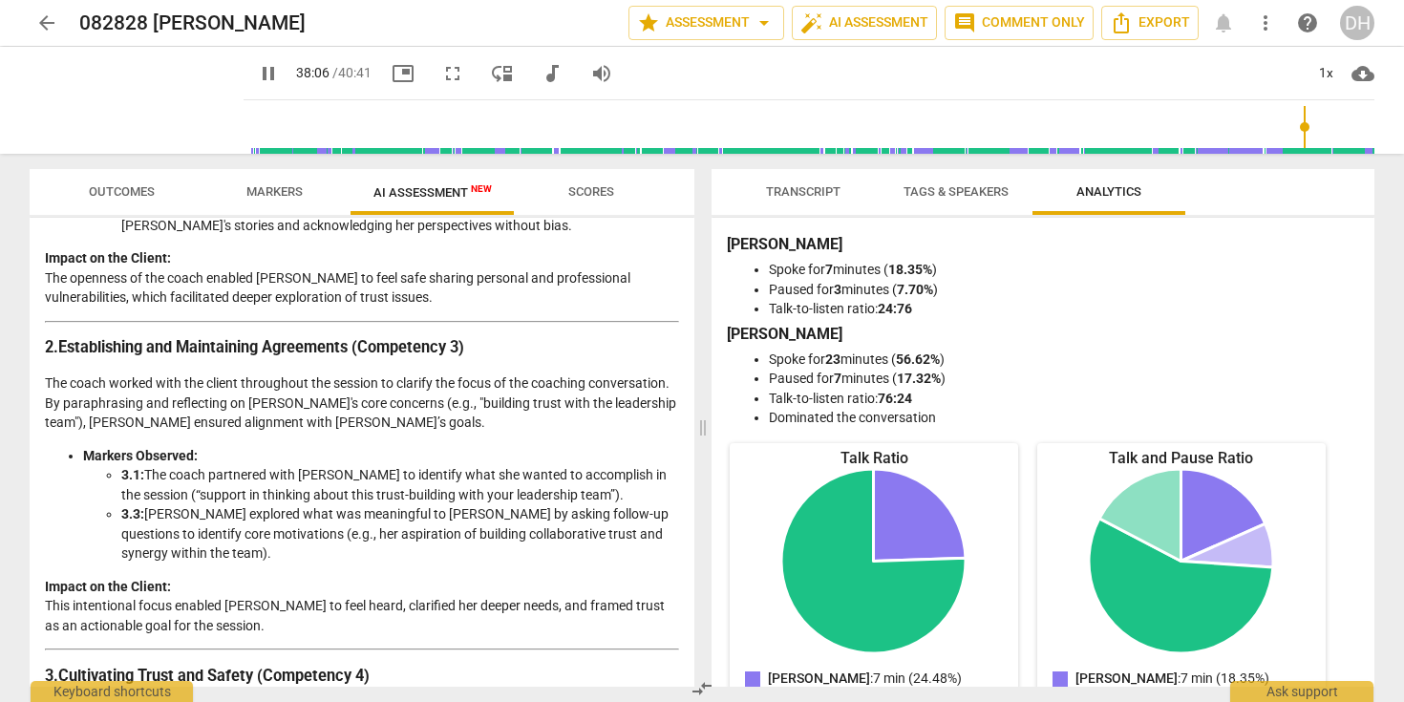
click at [953, 195] on span "Tags & Speakers" at bounding box center [956, 191] width 105 height 14
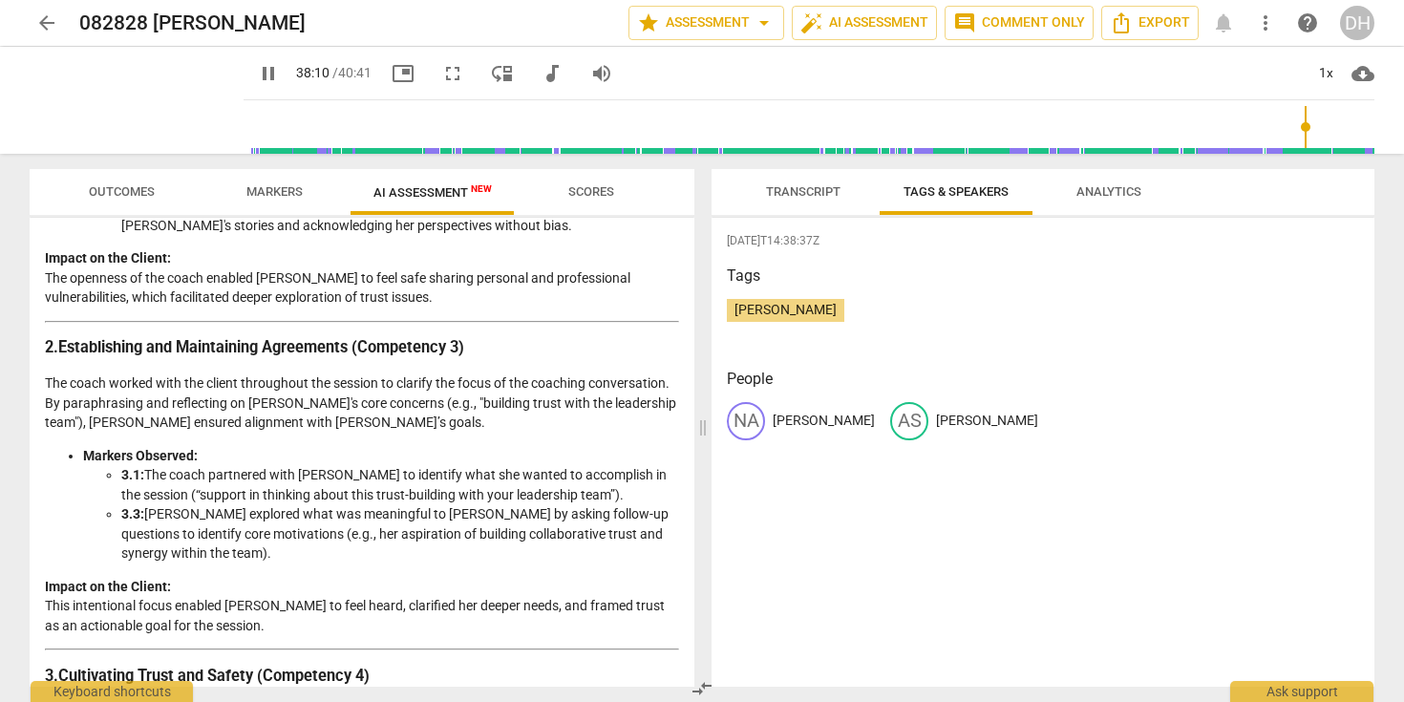
click at [748, 424] on div "NA" at bounding box center [746, 421] width 38 height 38
click at [787, 417] on p "[PERSON_NAME]" at bounding box center [824, 421] width 102 height 20
click at [781, 188] on span "Transcript" at bounding box center [803, 191] width 75 height 14
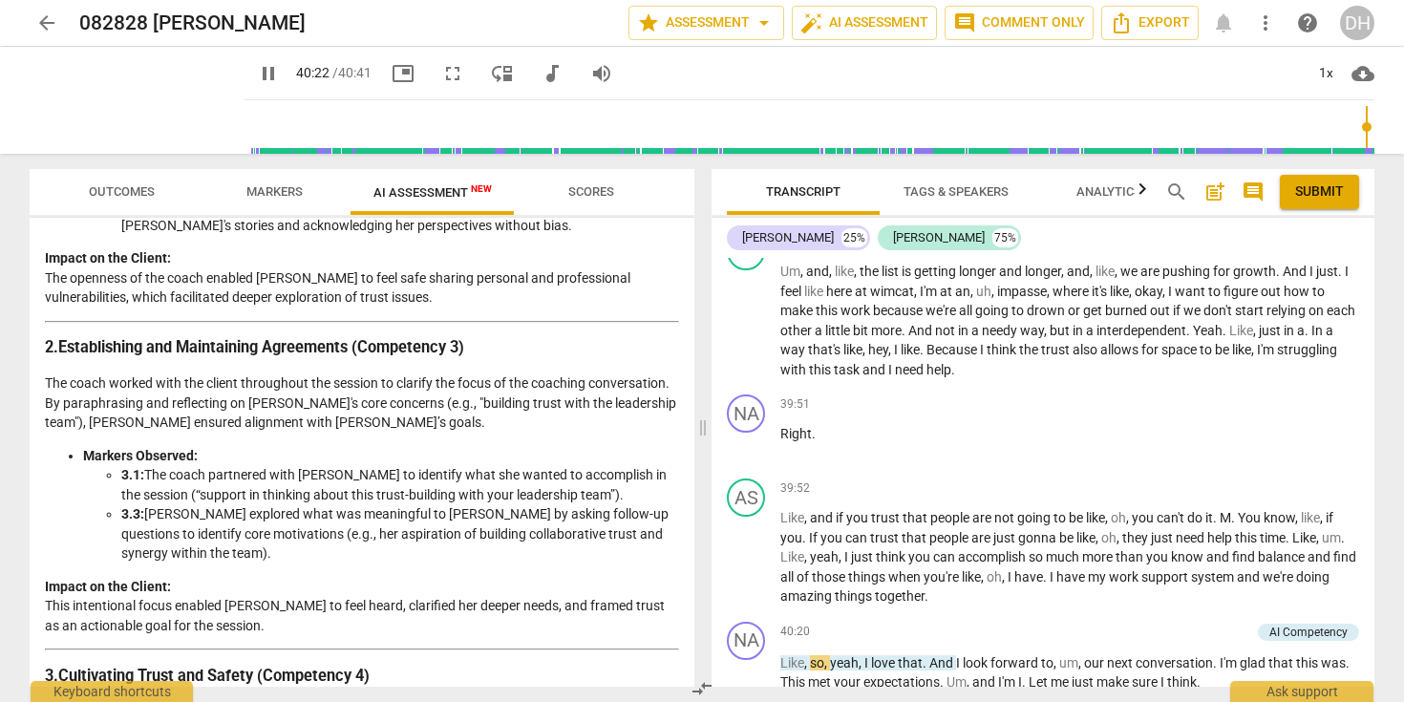
scroll to position [11793, 0]
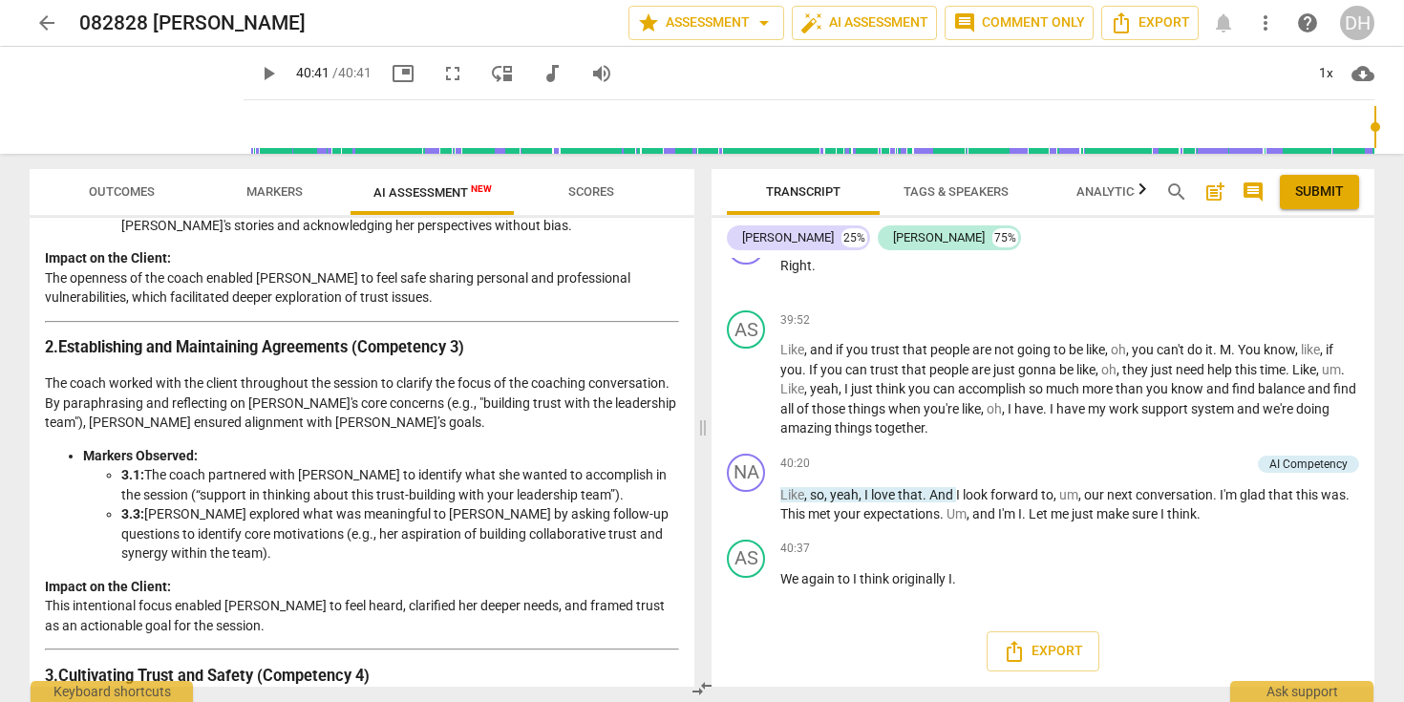
type input "2441"
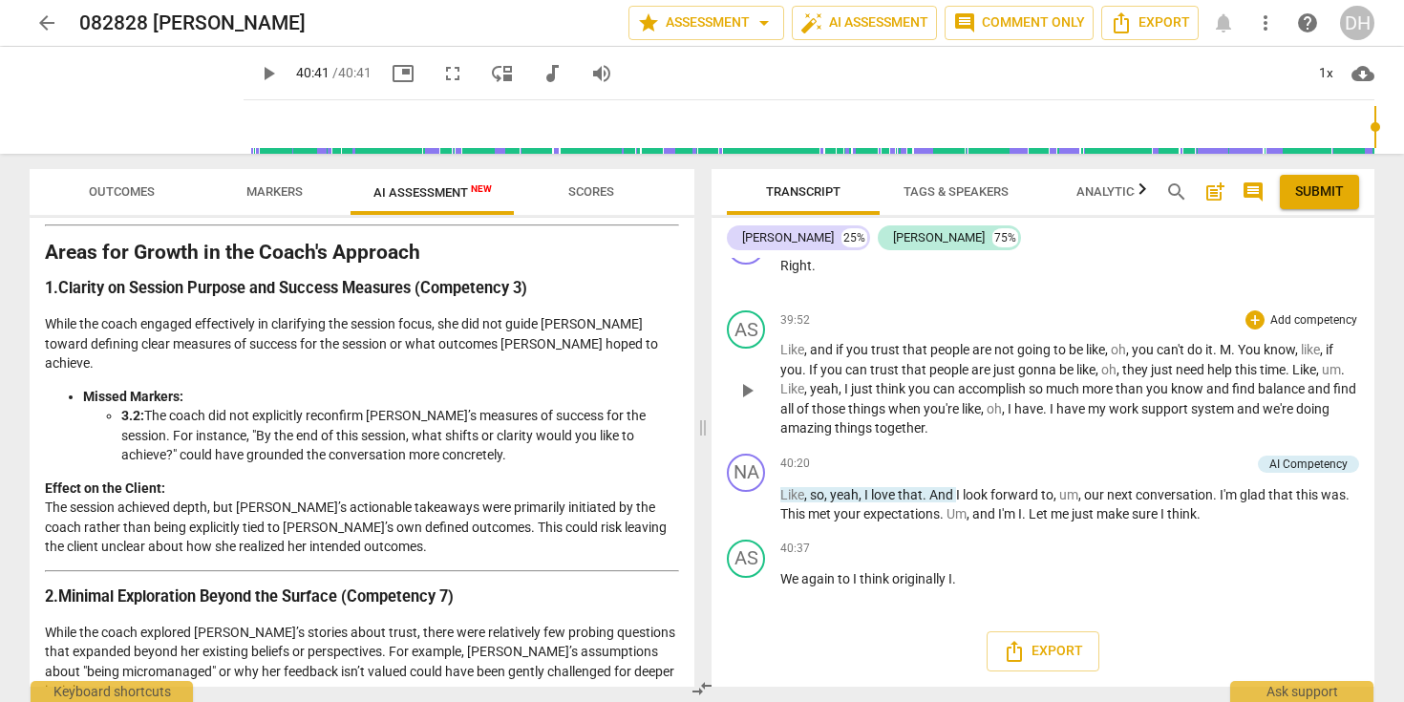
scroll to position [11743, 0]
click at [953, 191] on span "Tags & Speakers" at bounding box center [956, 191] width 105 height 14
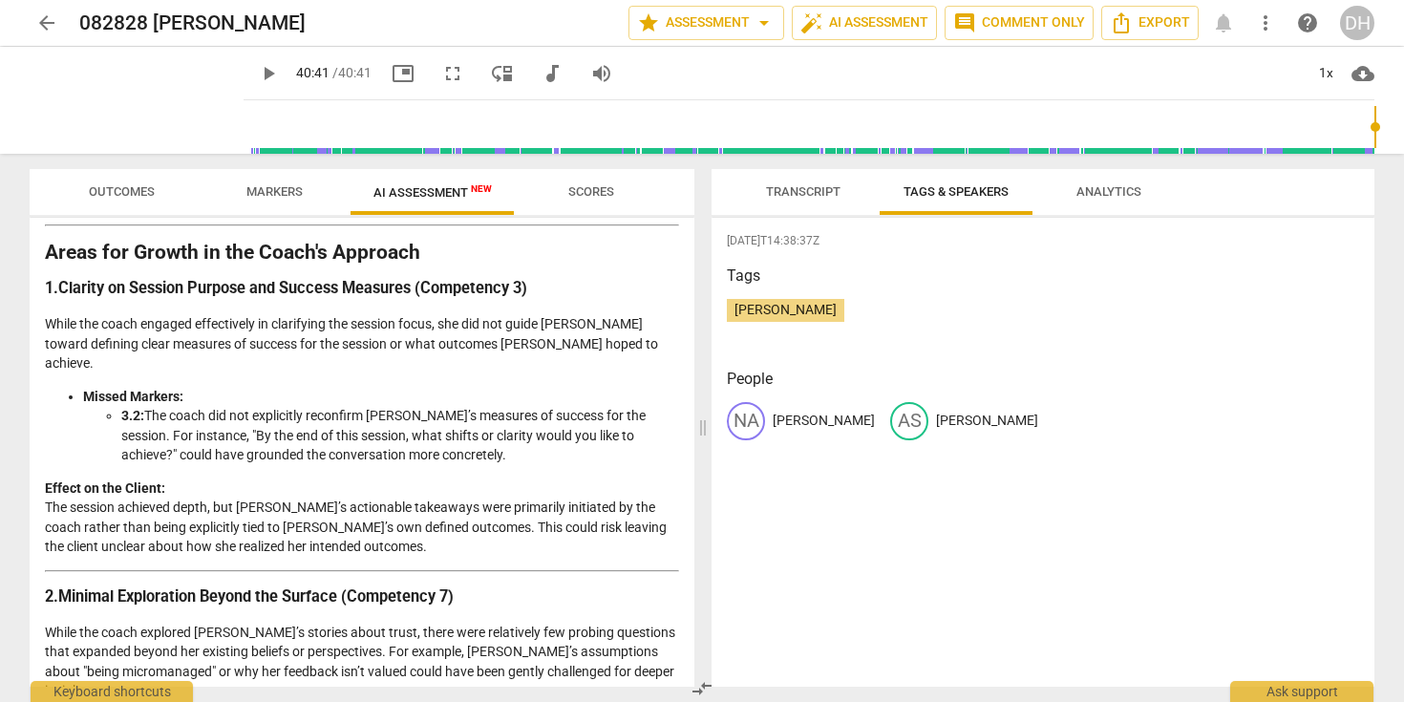
click at [776, 317] on span "[PERSON_NAME]" at bounding box center [786, 309] width 118 height 15
click at [744, 271] on h3 "Tags" at bounding box center [1043, 276] width 632 height 23
click at [753, 413] on div "NA" at bounding box center [746, 421] width 38 height 38
click at [807, 186] on span "Transcript" at bounding box center [803, 191] width 75 height 14
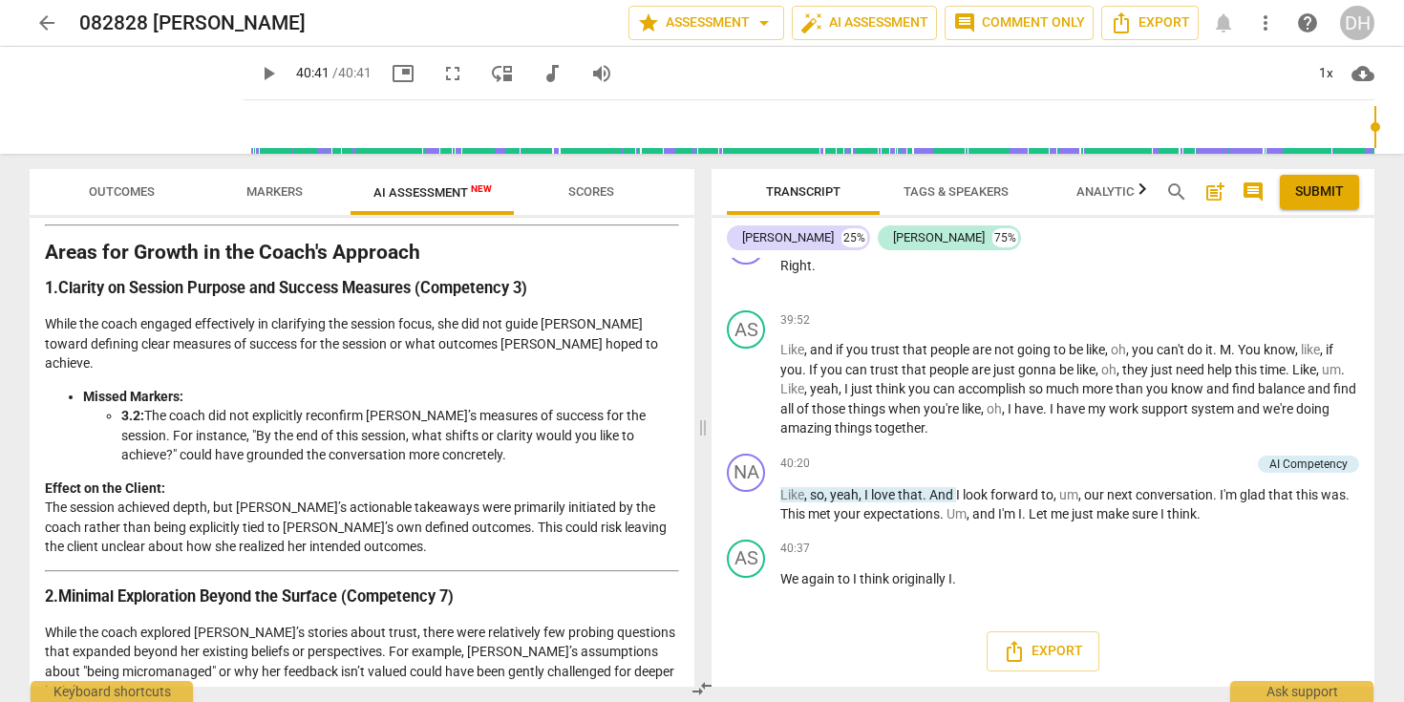
click at [1174, 189] on span "search" at bounding box center [1177, 192] width 23 height 23
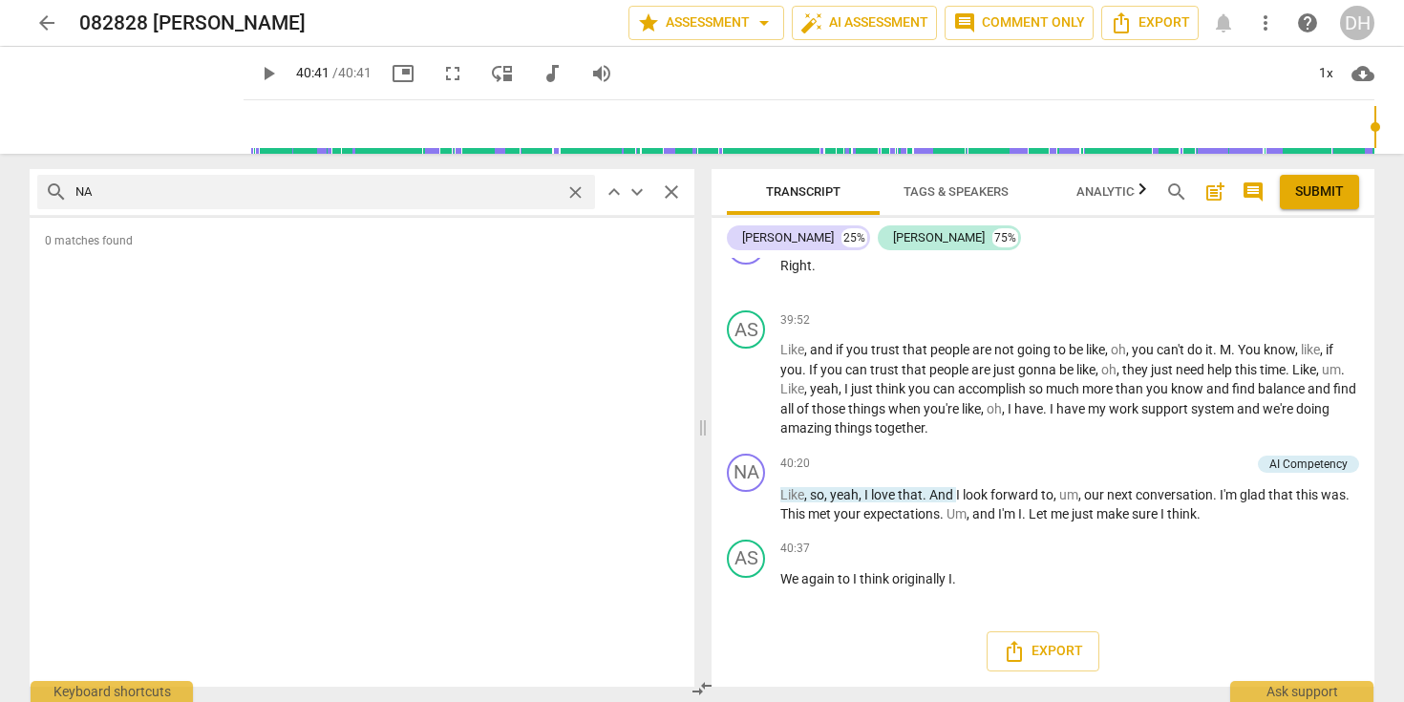
type input "N"
click at [683, 184] on span "close" at bounding box center [671, 192] width 31 height 23
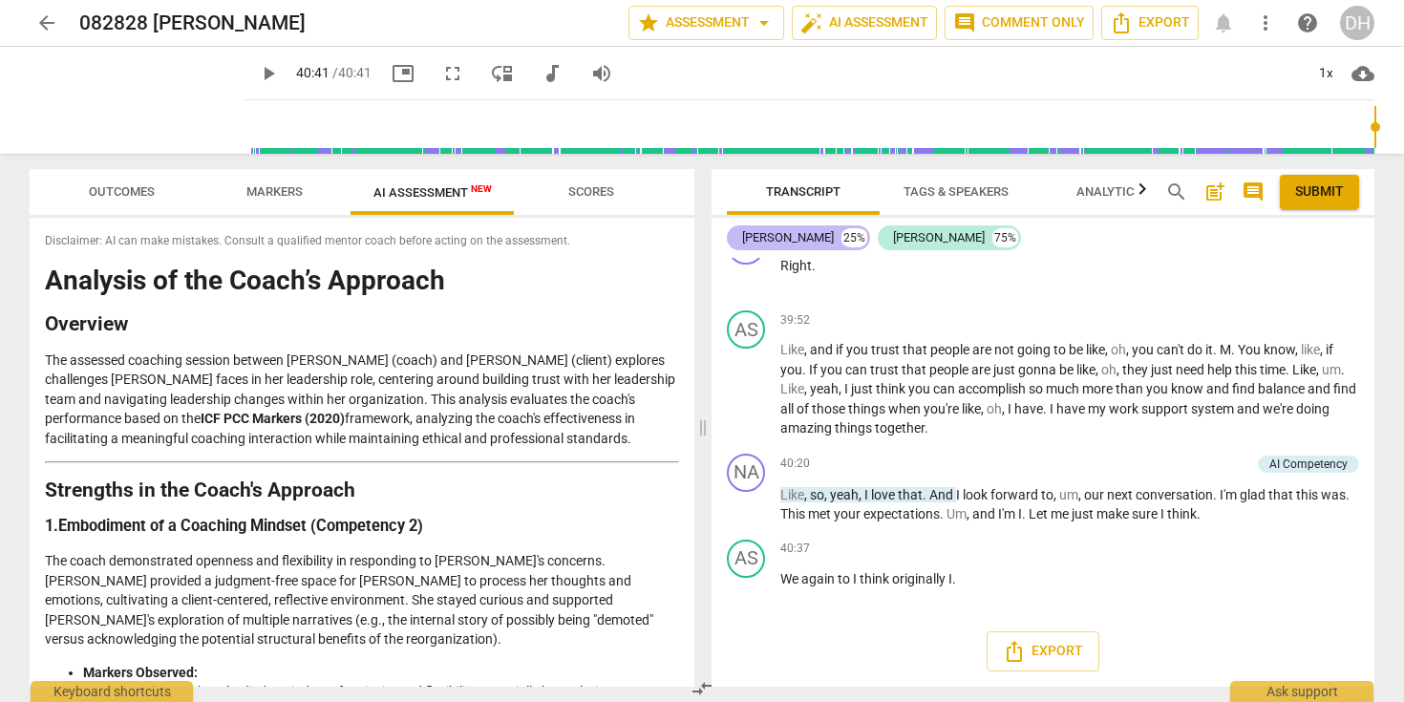
click at [753, 237] on div "[PERSON_NAME]" at bounding box center [788, 237] width 92 height 19
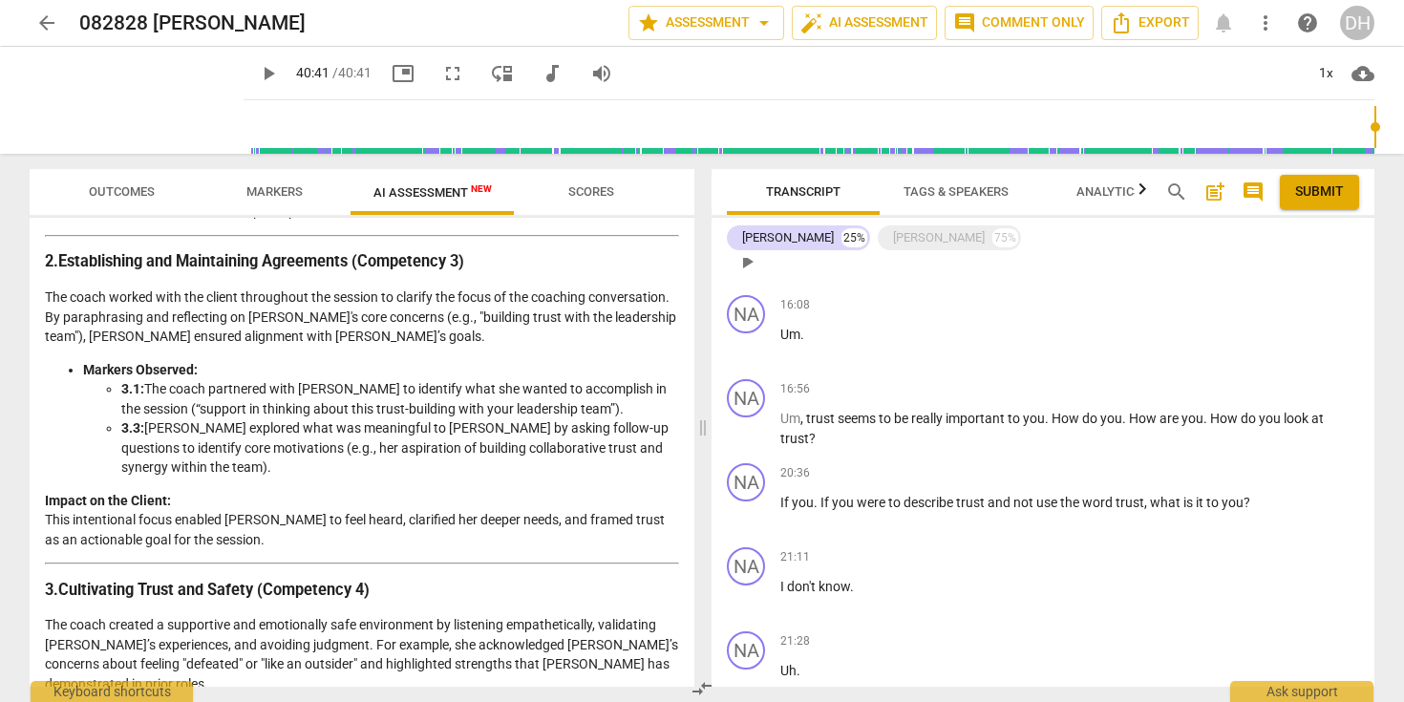
scroll to position [1862, 0]
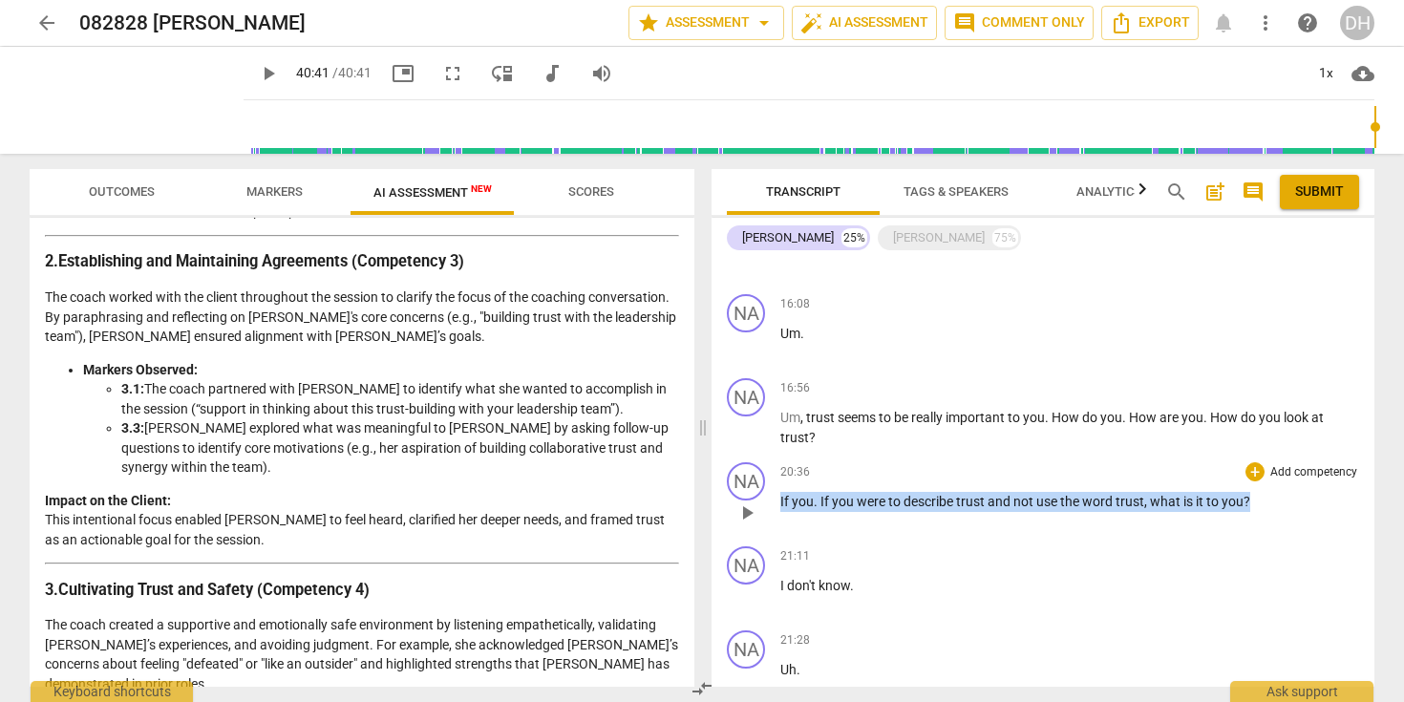
click at [1255, 500] on p "If you . If you were to describe trust and not use the word trust , what is it …" at bounding box center [1070, 502] width 579 height 20
copy p "If you . If you were to describe trust and not use the word trust , what is it …"
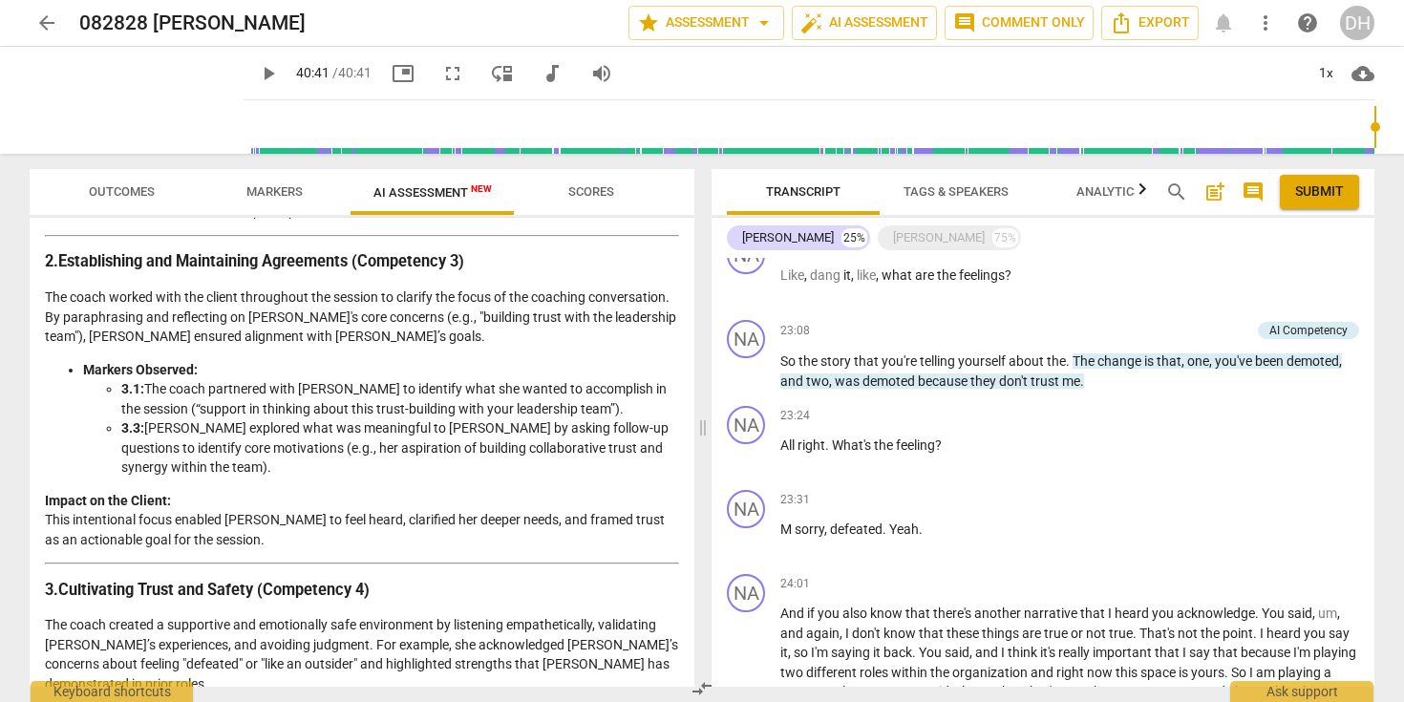
scroll to position [2595, 0]
drag, startPoint x: 834, startPoint y: 445, endPoint x: 944, endPoint y: 444, distance: 109.9
click at [944, 444] on p "All right . What's the feeling ?" at bounding box center [1070, 444] width 579 height 20
copy p "What's the feeling ?"
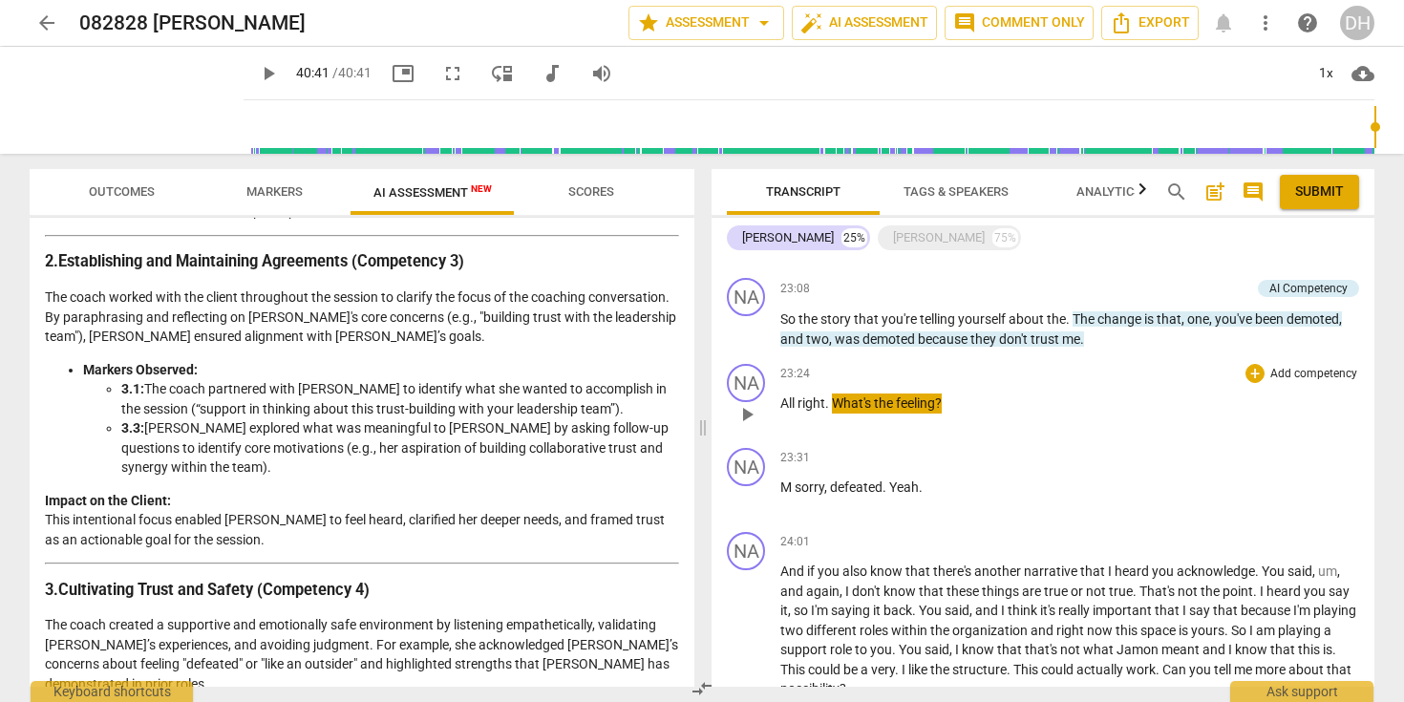
scroll to position [2630, 0]
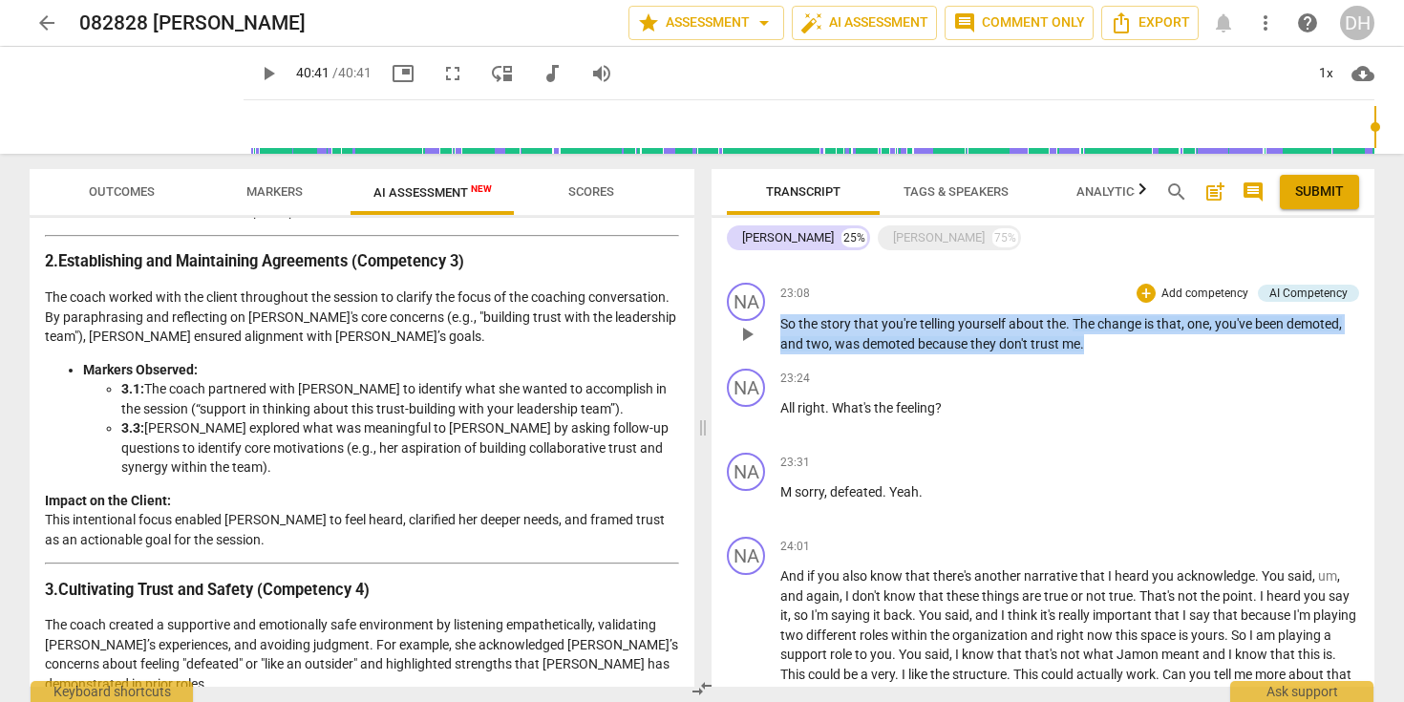
drag, startPoint x: 782, startPoint y: 323, endPoint x: 1115, endPoint y: 338, distance: 332.8
click at [1115, 338] on p "So the story that you're telling yourself about the . The change is that , one …" at bounding box center [1070, 333] width 579 height 39
copy p "So the story that you're telling yourself about the . The change is that , one …"
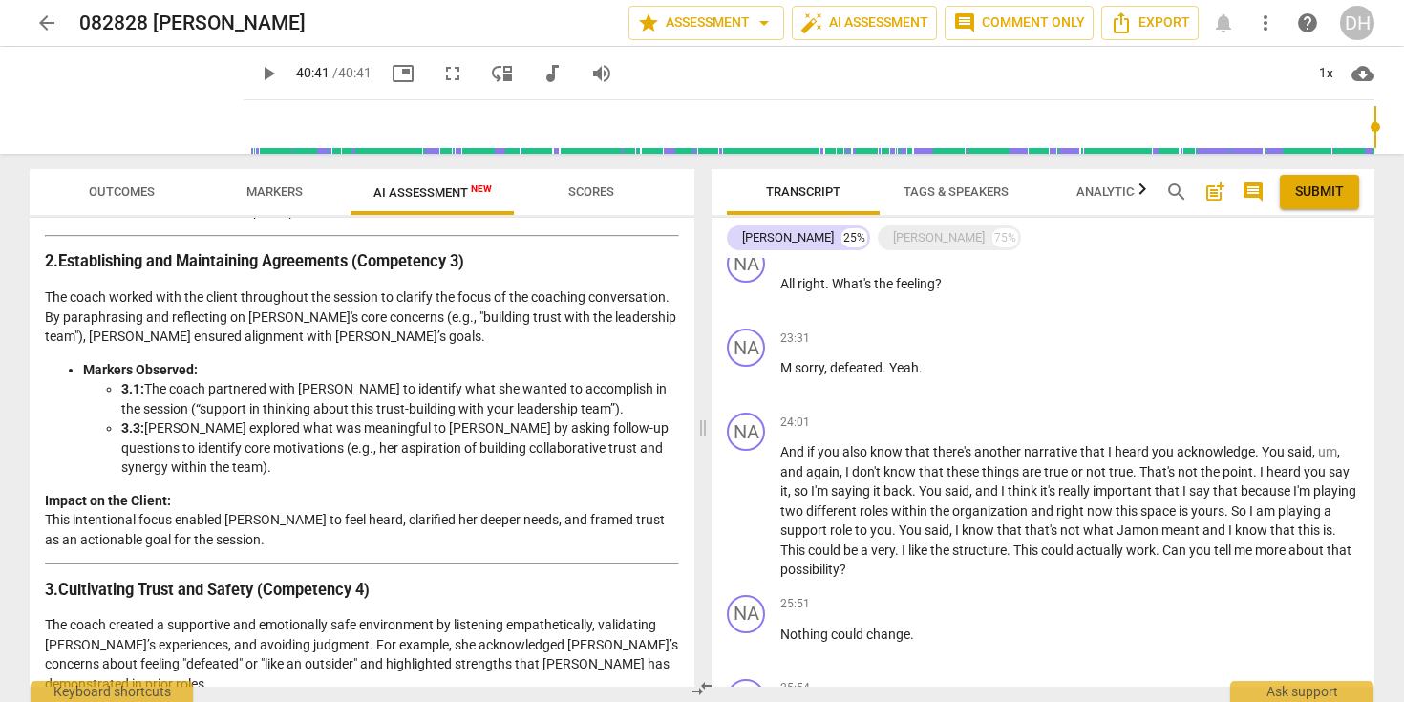
scroll to position [2764, 0]
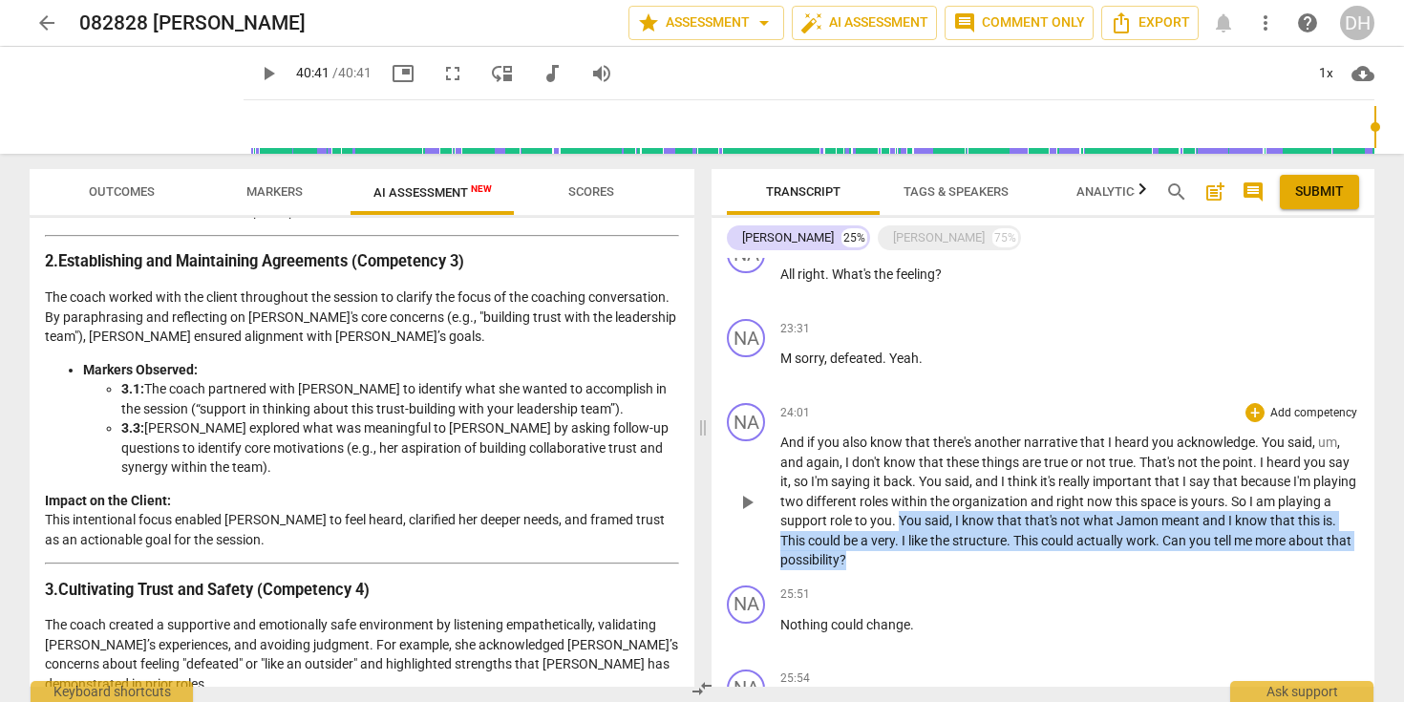
drag, startPoint x: 955, startPoint y: 521, endPoint x: 977, endPoint y: 559, distance: 44.1
click at [977, 559] on p "And if you also know that there's another narrative that I heard you acknowledg…" at bounding box center [1070, 502] width 579 height 138
copy p "You said , I know that that's not what [PERSON_NAME] meant and I know that this…"
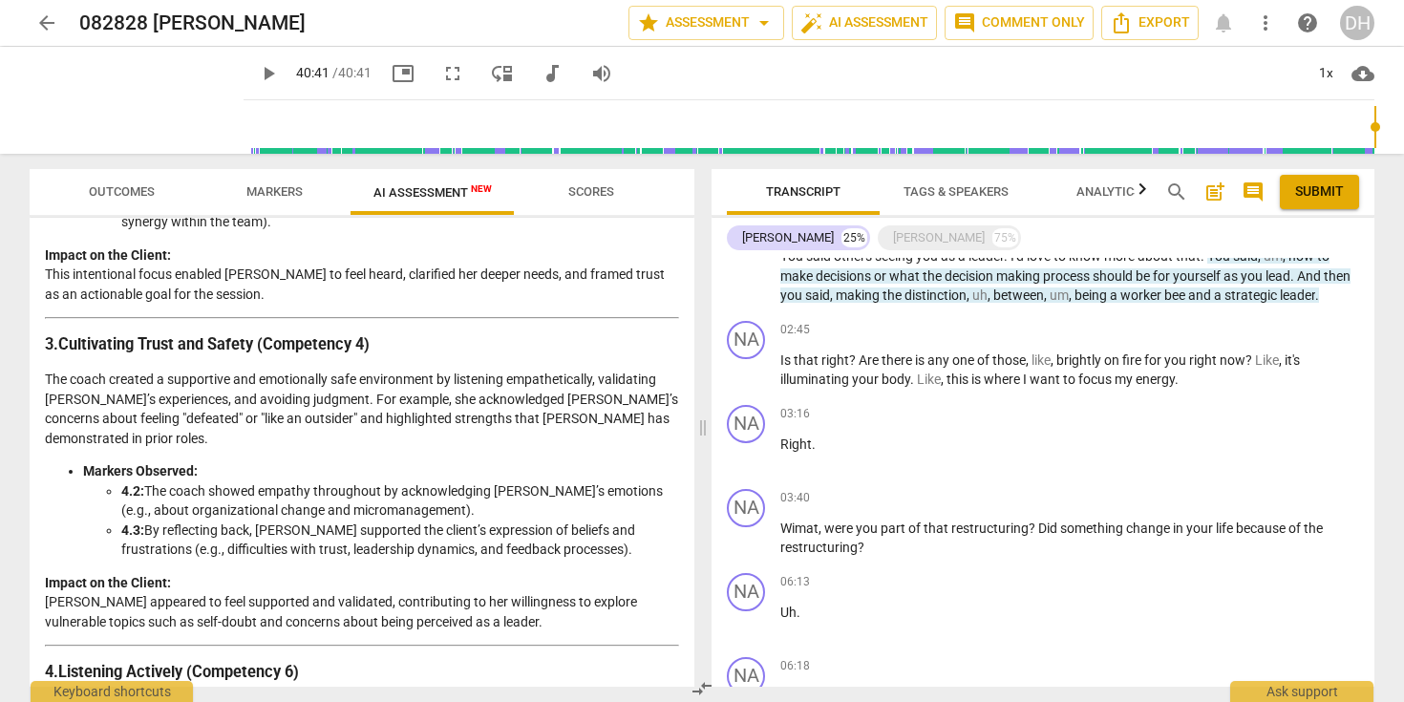
scroll to position [308, 0]
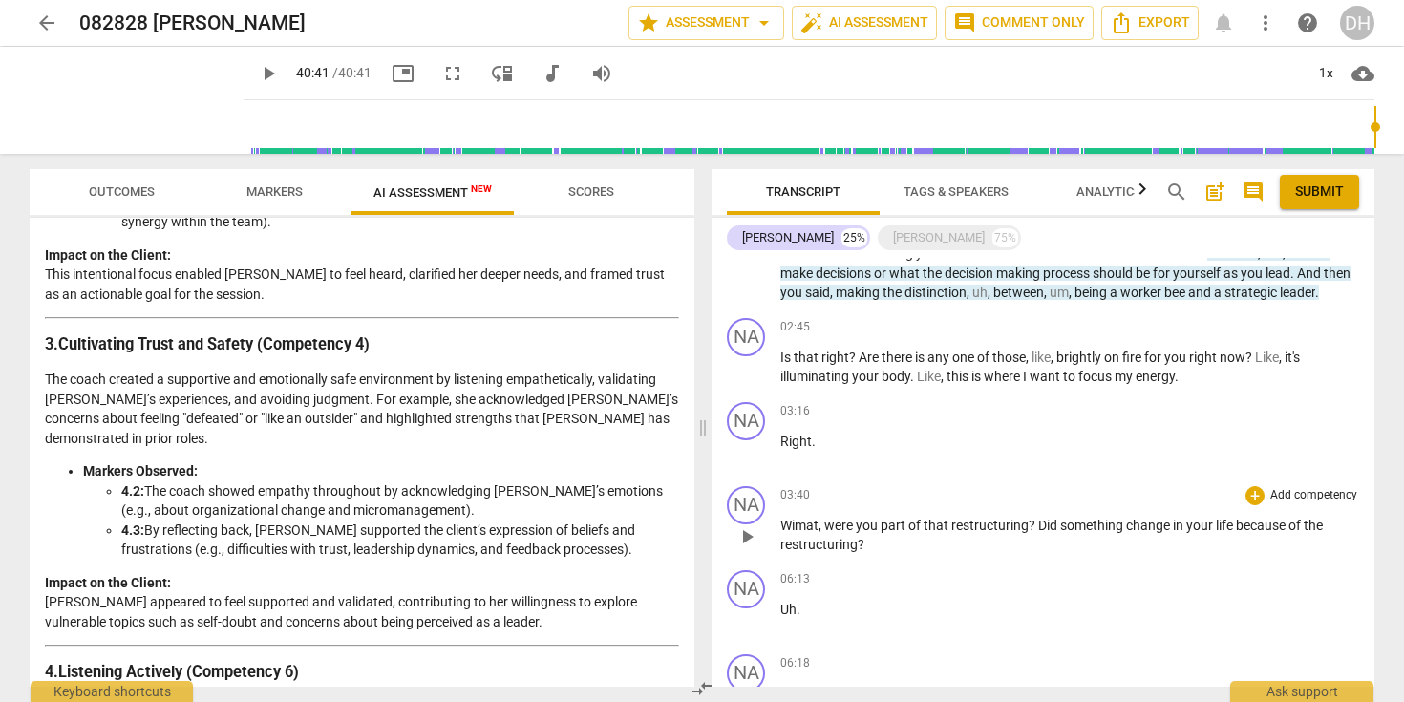
click at [867, 541] on p "Wimat , were you part of that restructuring ? Did something change in your life…" at bounding box center [1070, 535] width 579 height 39
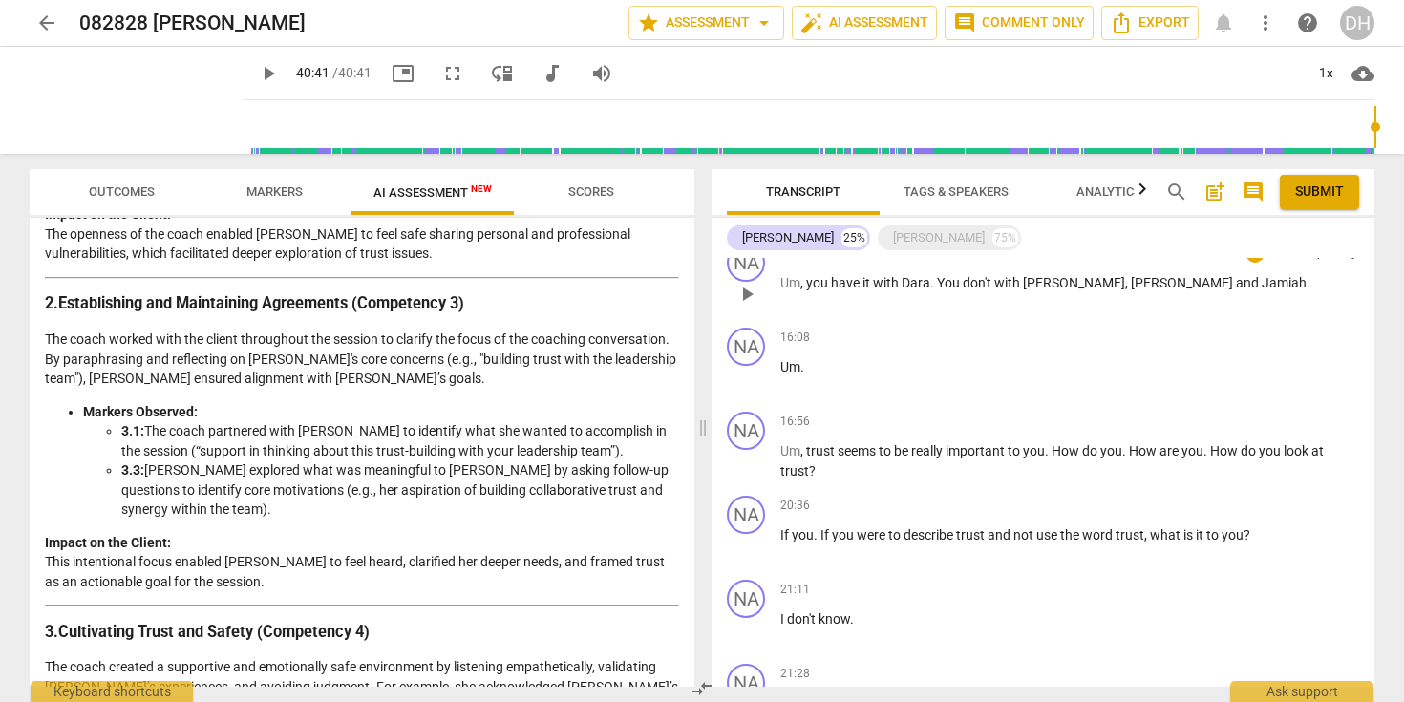
scroll to position [1831, 0]
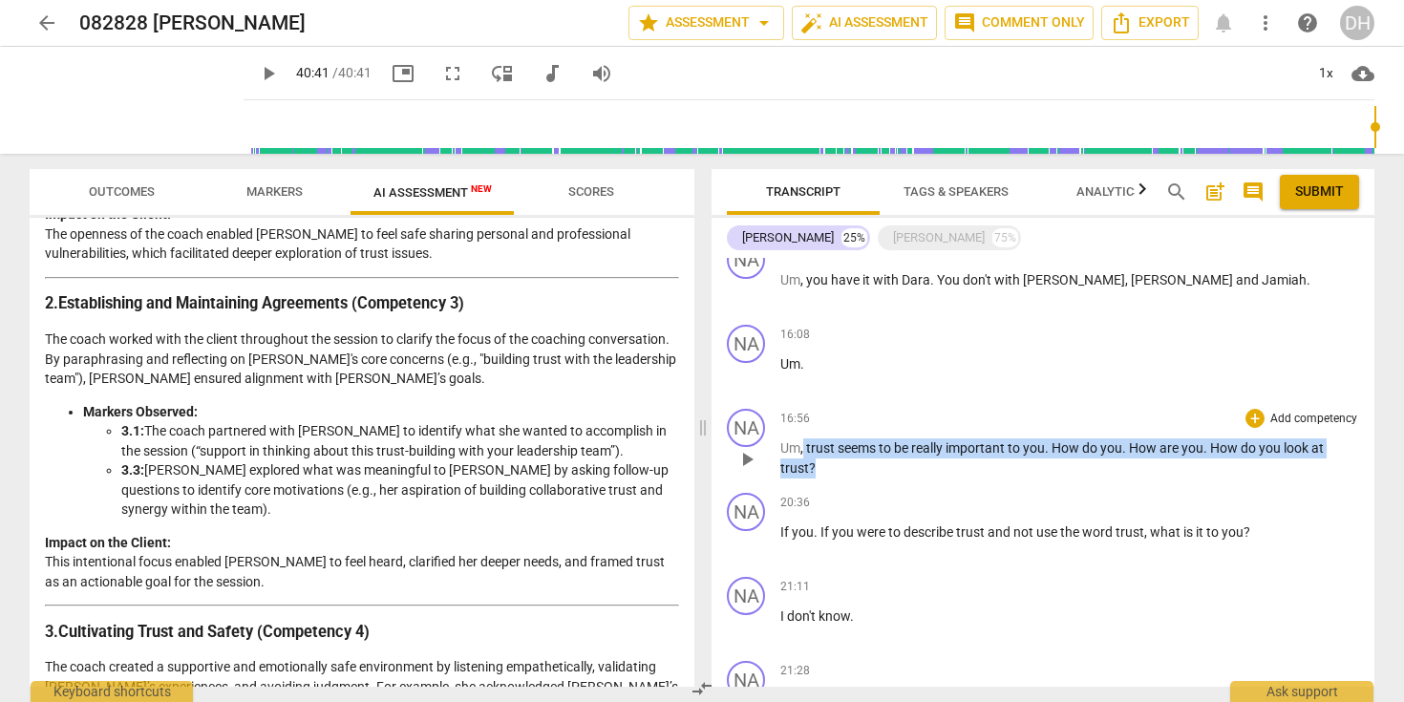
drag, startPoint x: 804, startPoint y: 451, endPoint x: 828, endPoint y: 464, distance: 27.4
click at [828, 464] on p "Um , trust seems to be really important to you . How do you . How are you . How…" at bounding box center [1070, 457] width 579 height 39
copy p "trust seems to be really important to you . How do you . How are you . How do y…"
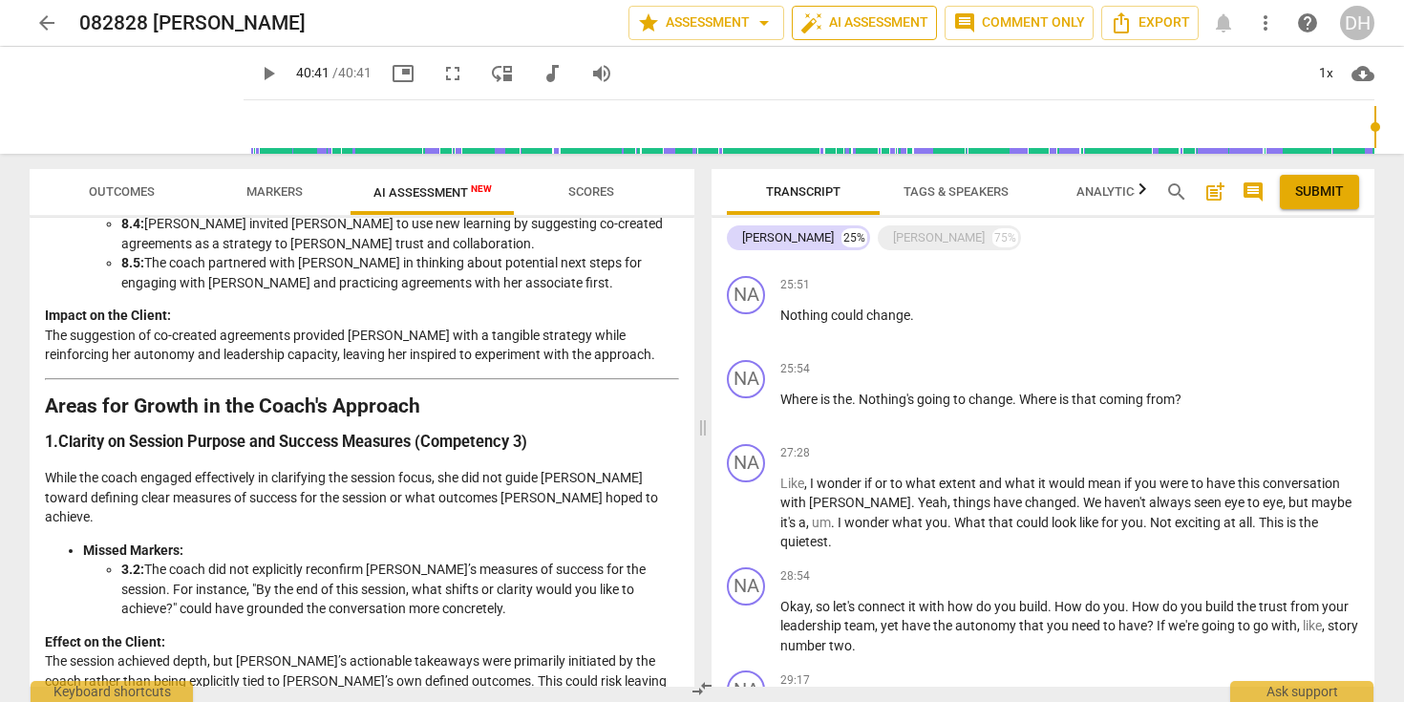
scroll to position [3087, 0]
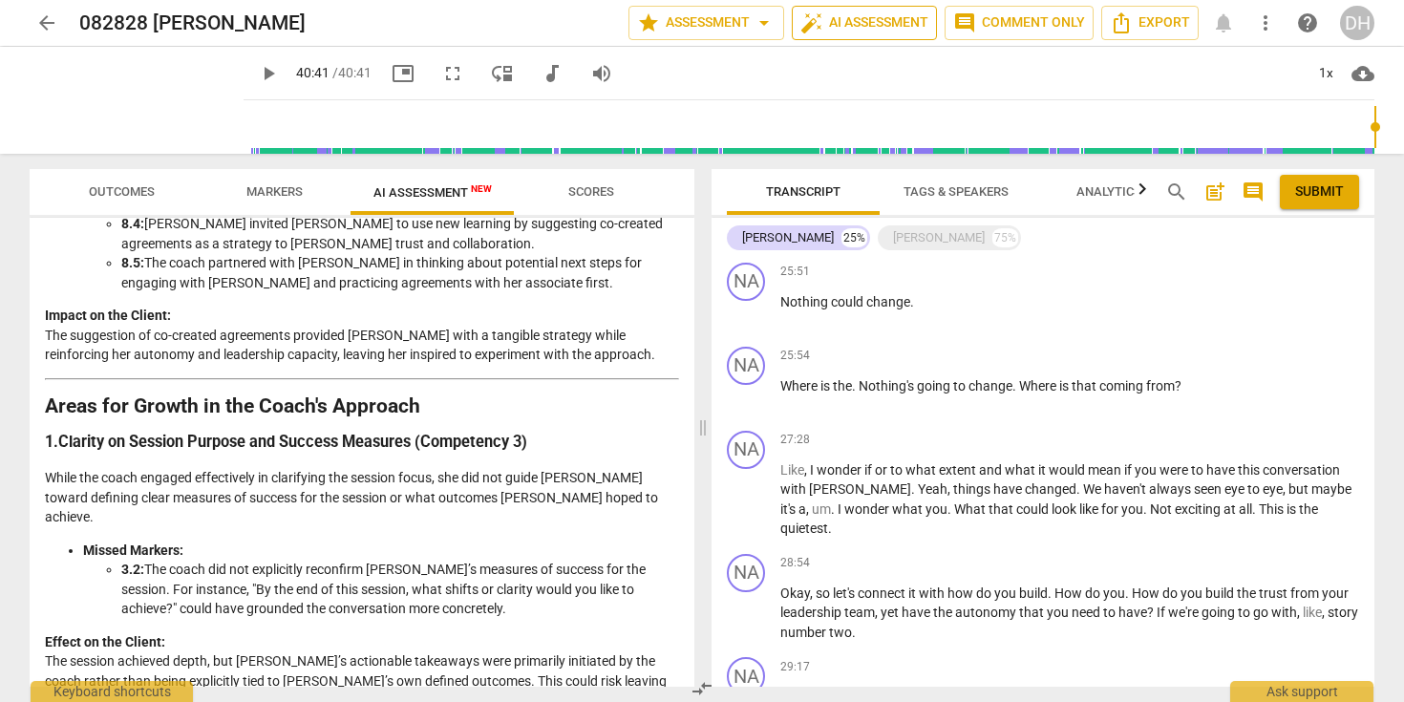
type input "2441"
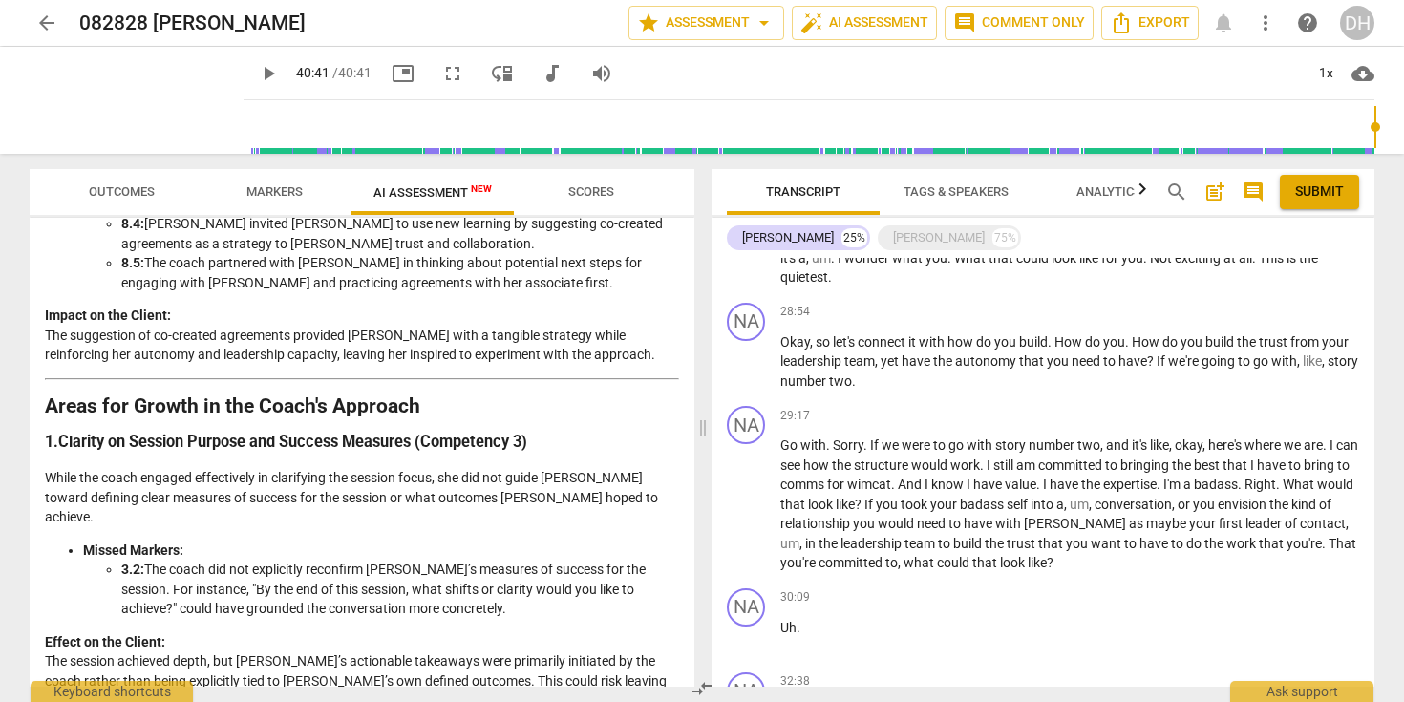
scroll to position [3347, 0]
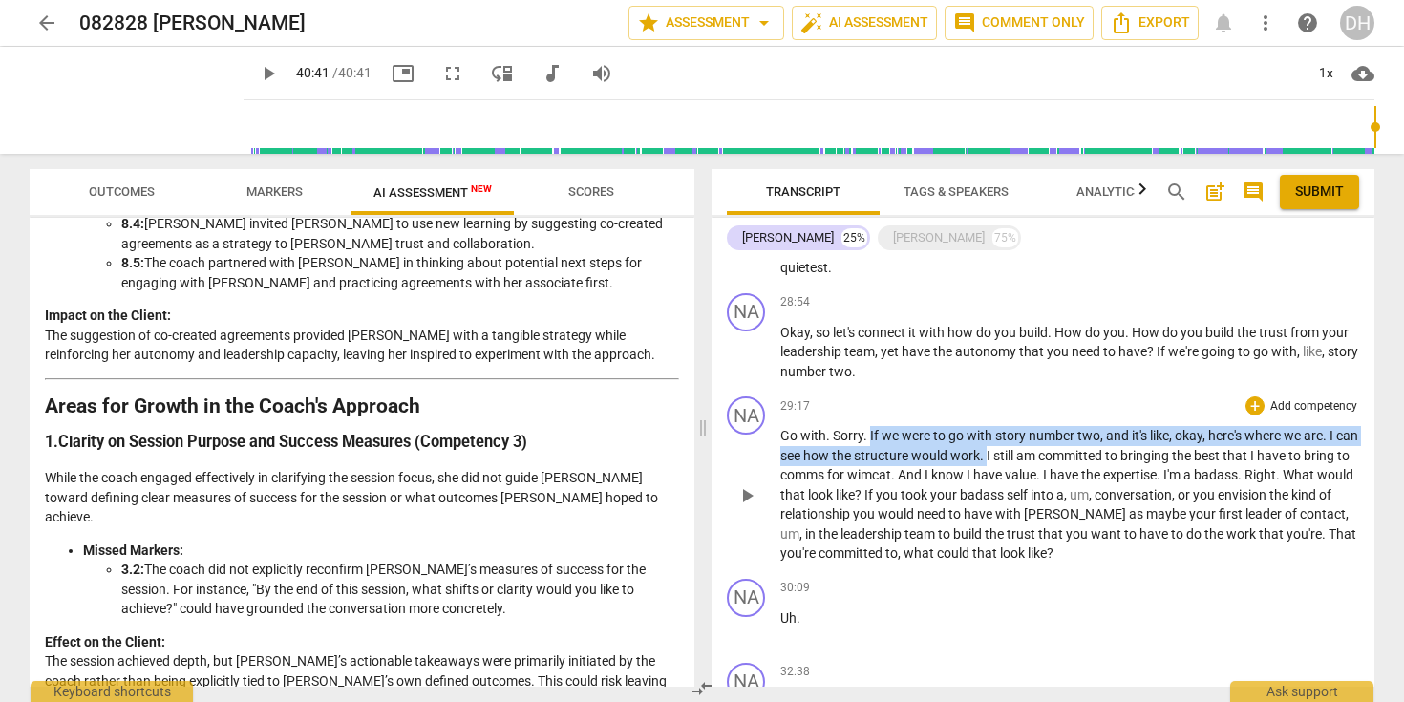
drag, startPoint x: 870, startPoint y: 415, endPoint x: 1012, endPoint y: 431, distance: 142.3
click at [1012, 431] on p "Go with . Sorry . If we were to go with story number two , and it's like , okay…" at bounding box center [1070, 495] width 579 height 138
copy p "If we were to go with story number two , and it's like , okay , here's where we…"
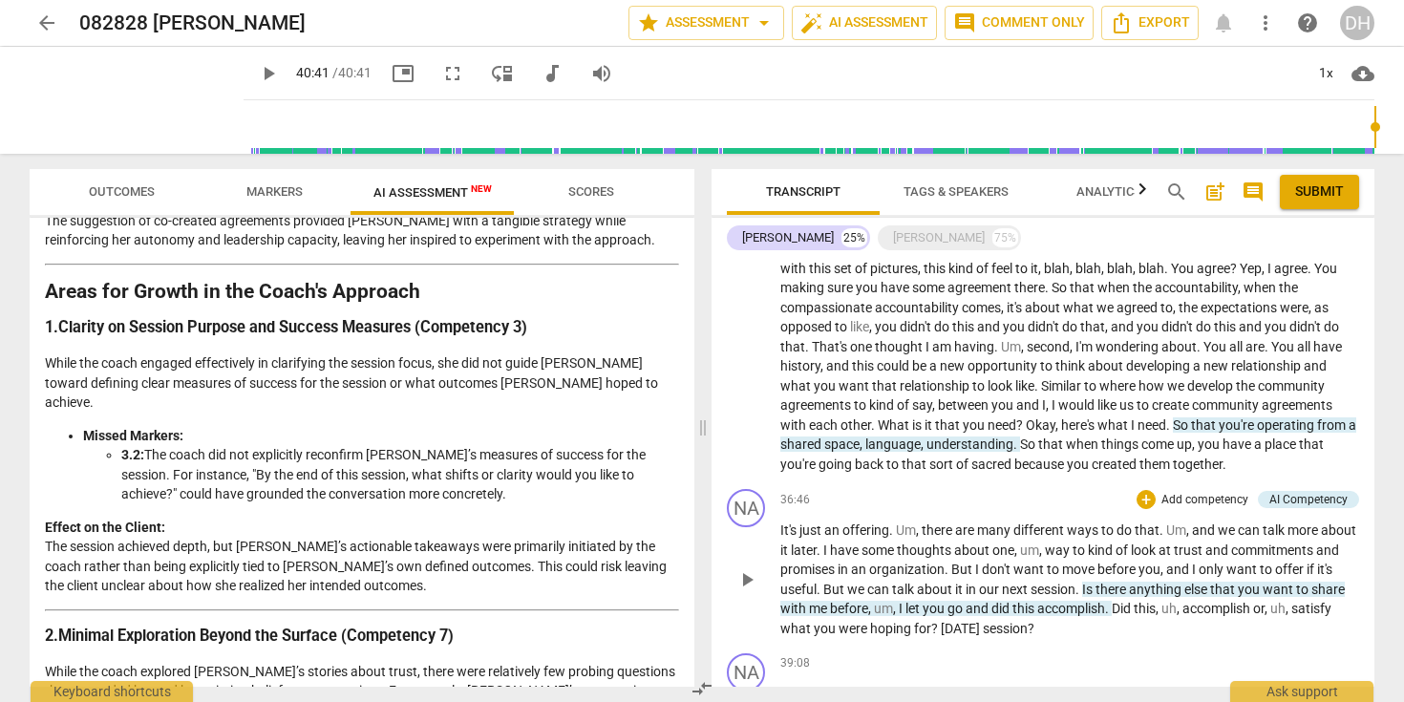
scroll to position [1919, 0]
